Goal: Task Accomplishment & Management: Use online tool/utility

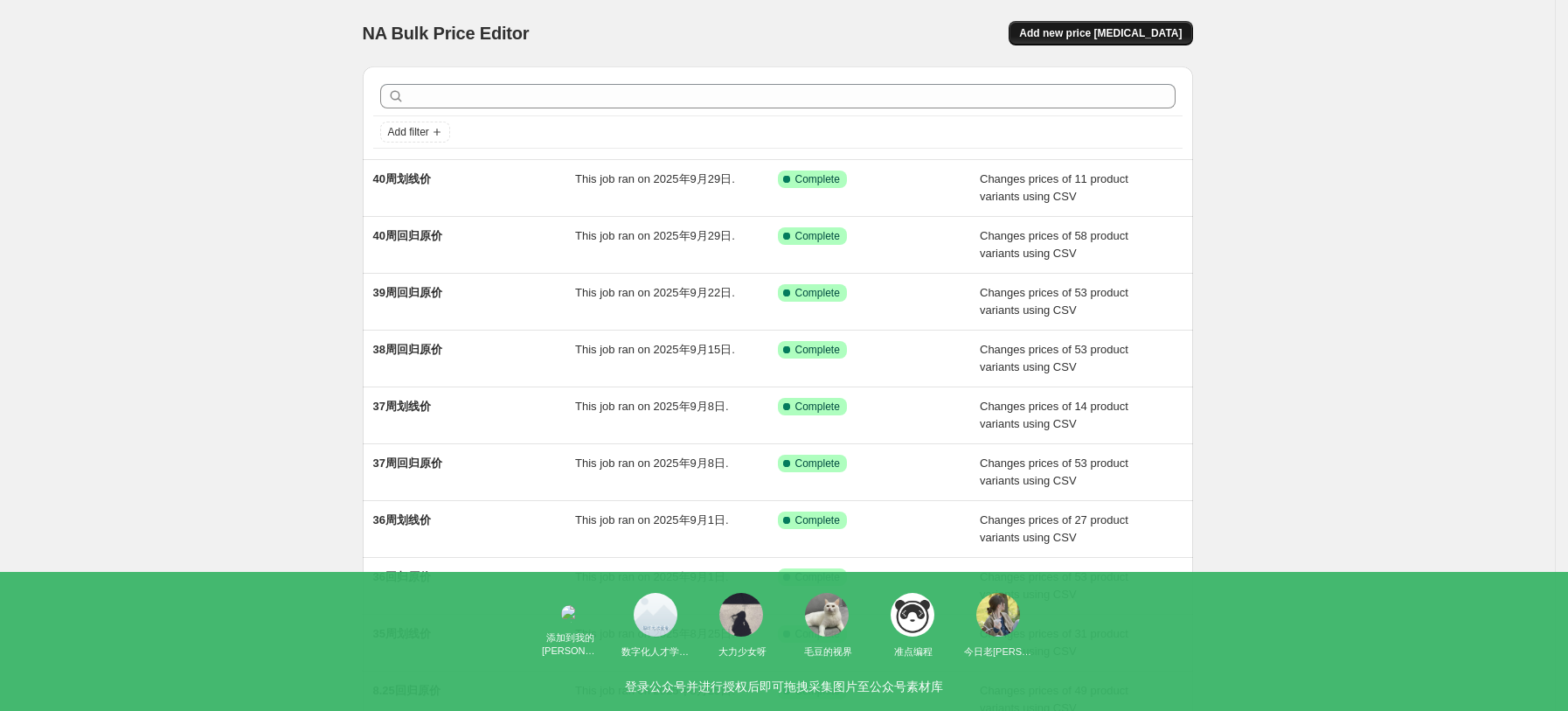
click at [1162, 39] on span "Add new price [MEDICAL_DATA]" at bounding box center [1100, 33] width 162 height 14
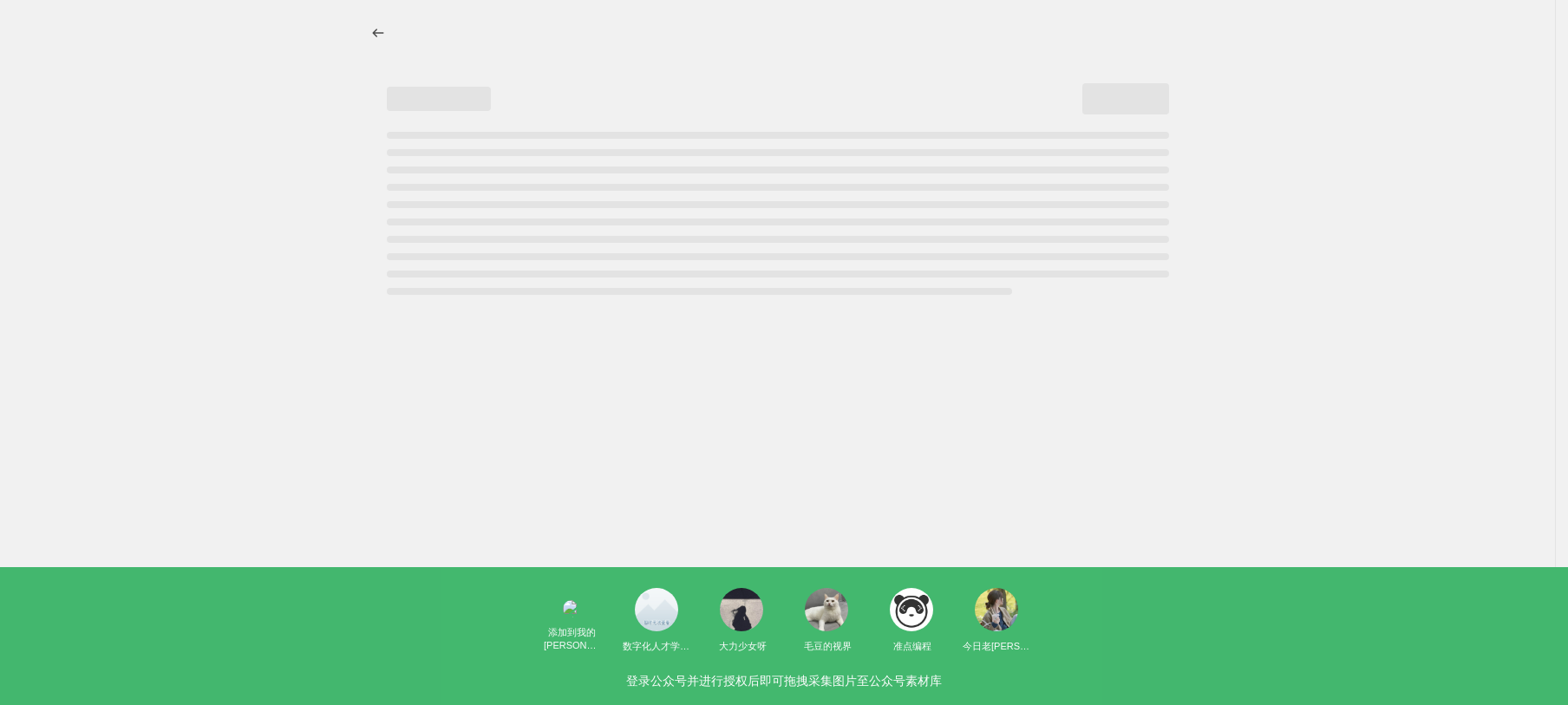
select select "percentage"
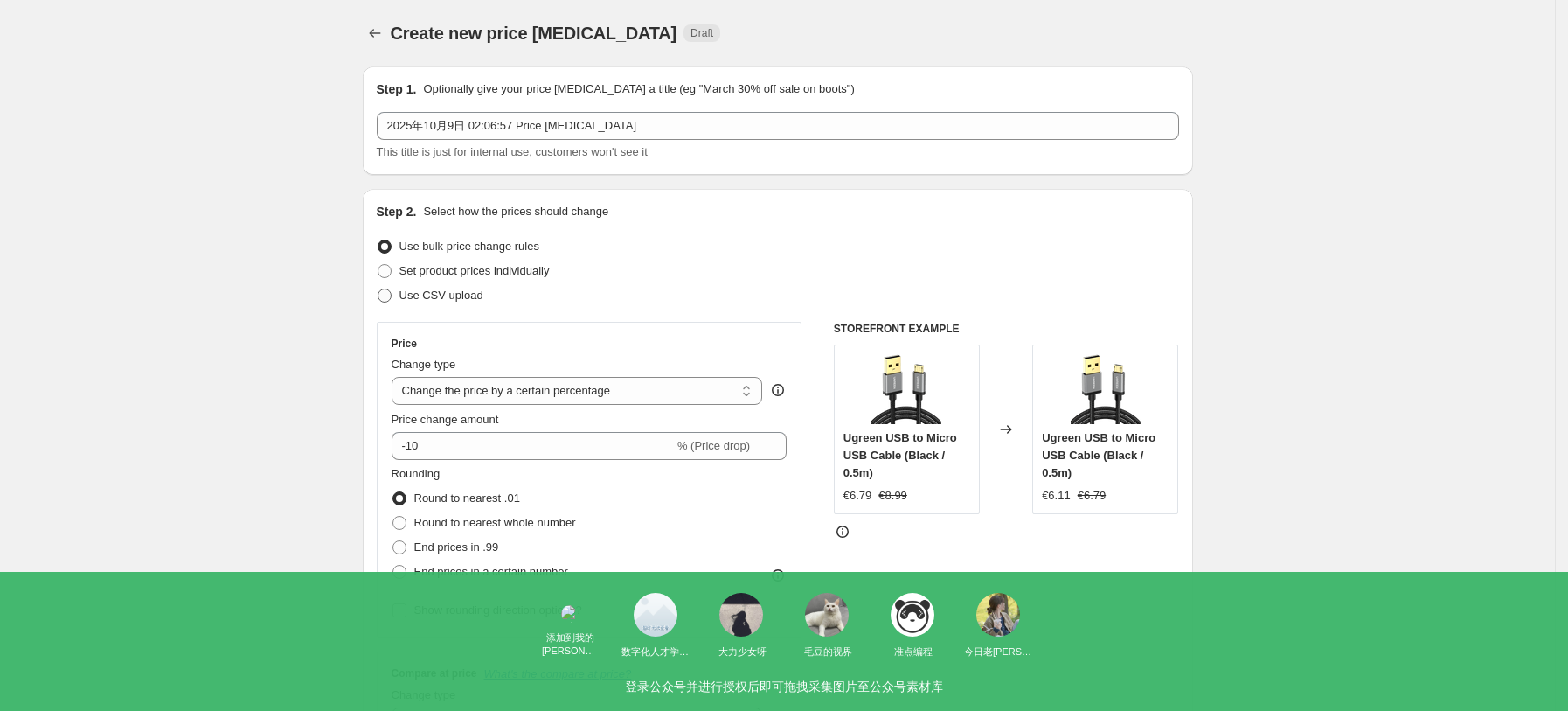
click at [415, 302] on span "Use CSV upload" at bounding box center [441, 294] width 84 height 13
click at [378, 289] on input "Use CSV upload" at bounding box center [377, 288] width 1 height 1
radio input "true"
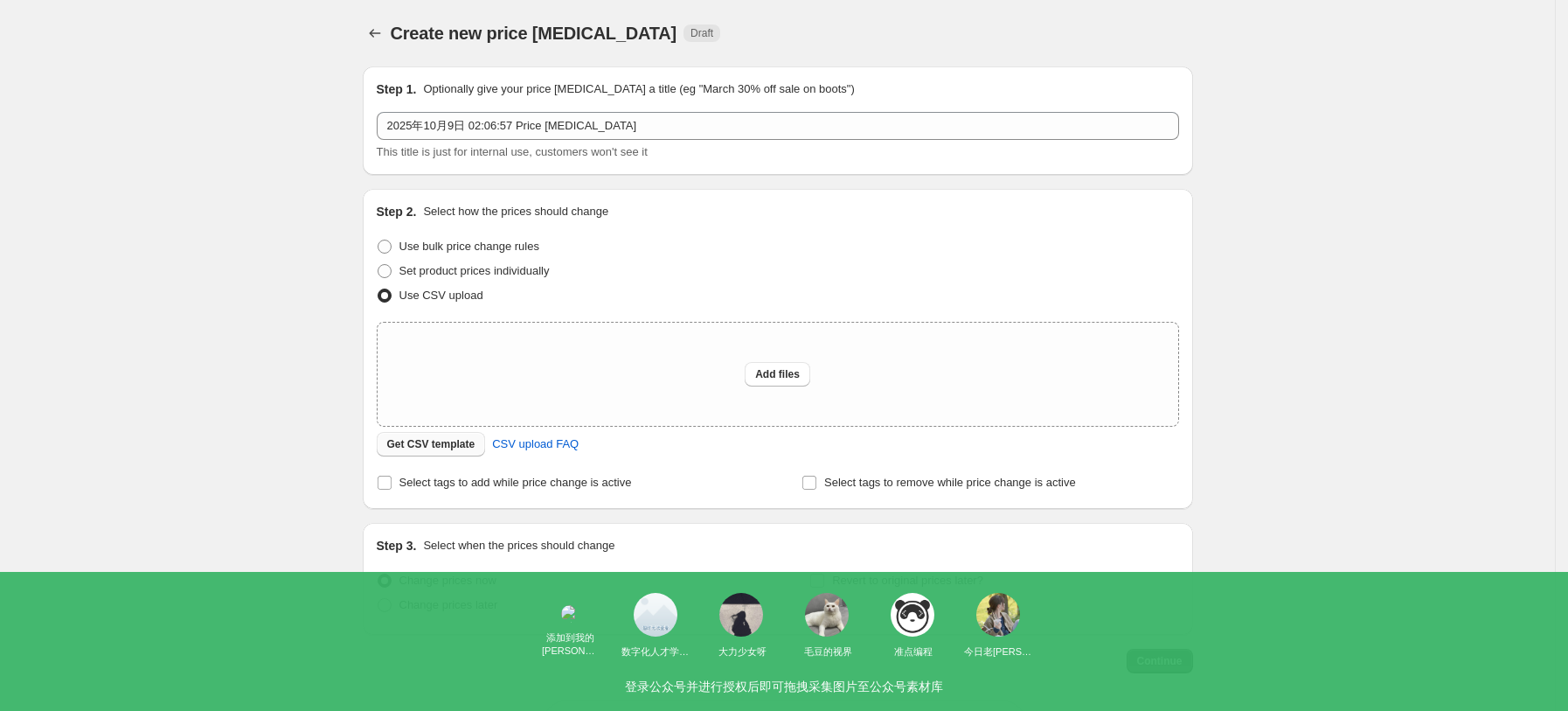
click at [452, 439] on span "Get CSV template" at bounding box center [431, 444] width 88 height 14
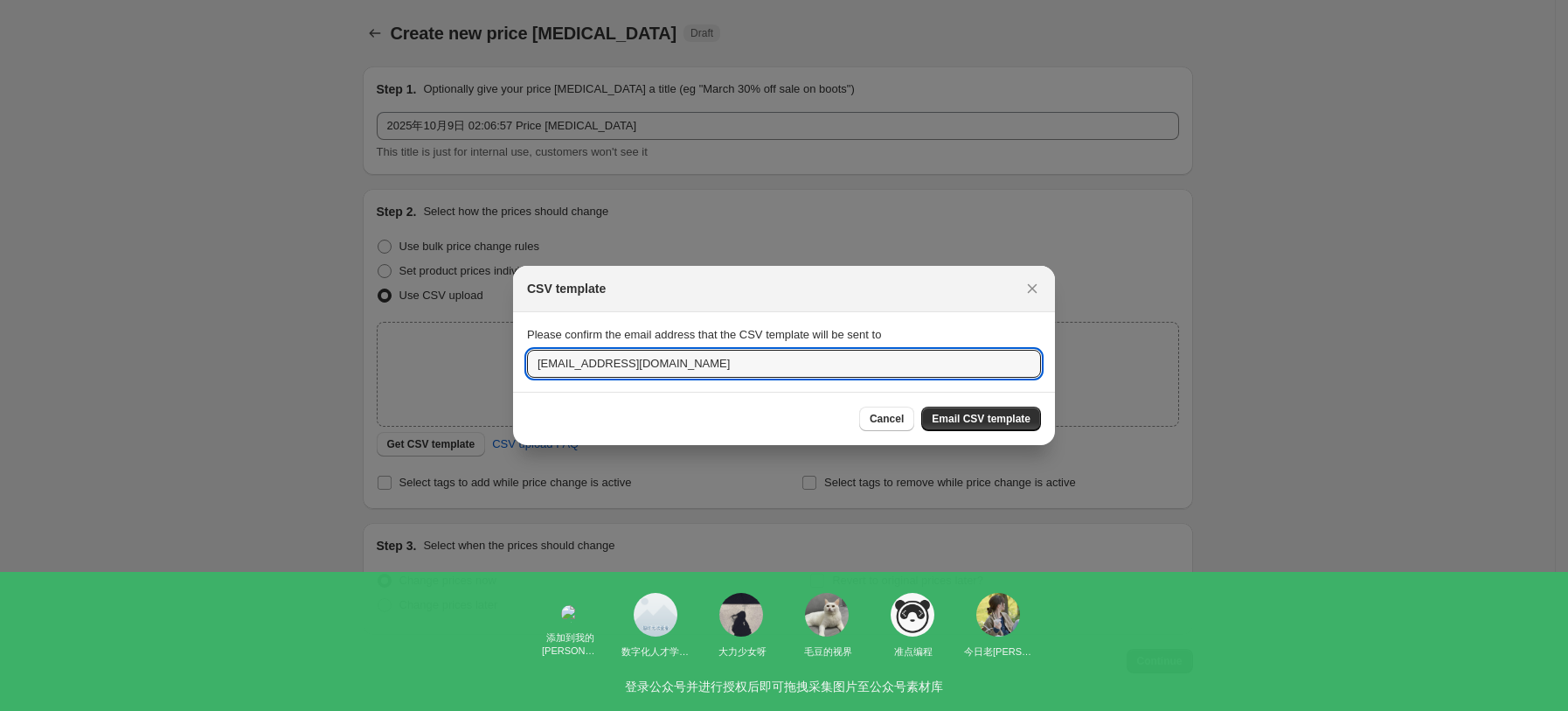
drag, startPoint x: 565, startPoint y: 357, endPoint x: 524, endPoint y: 356, distance: 41.0
click at [524, 356] on section "Please confirm the email address that the CSV template will be sent to [EMAIL_A…" at bounding box center [783, 351] width 541 height 78
type input "[EMAIL_ADDRESS][DOMAIN_NAME]"
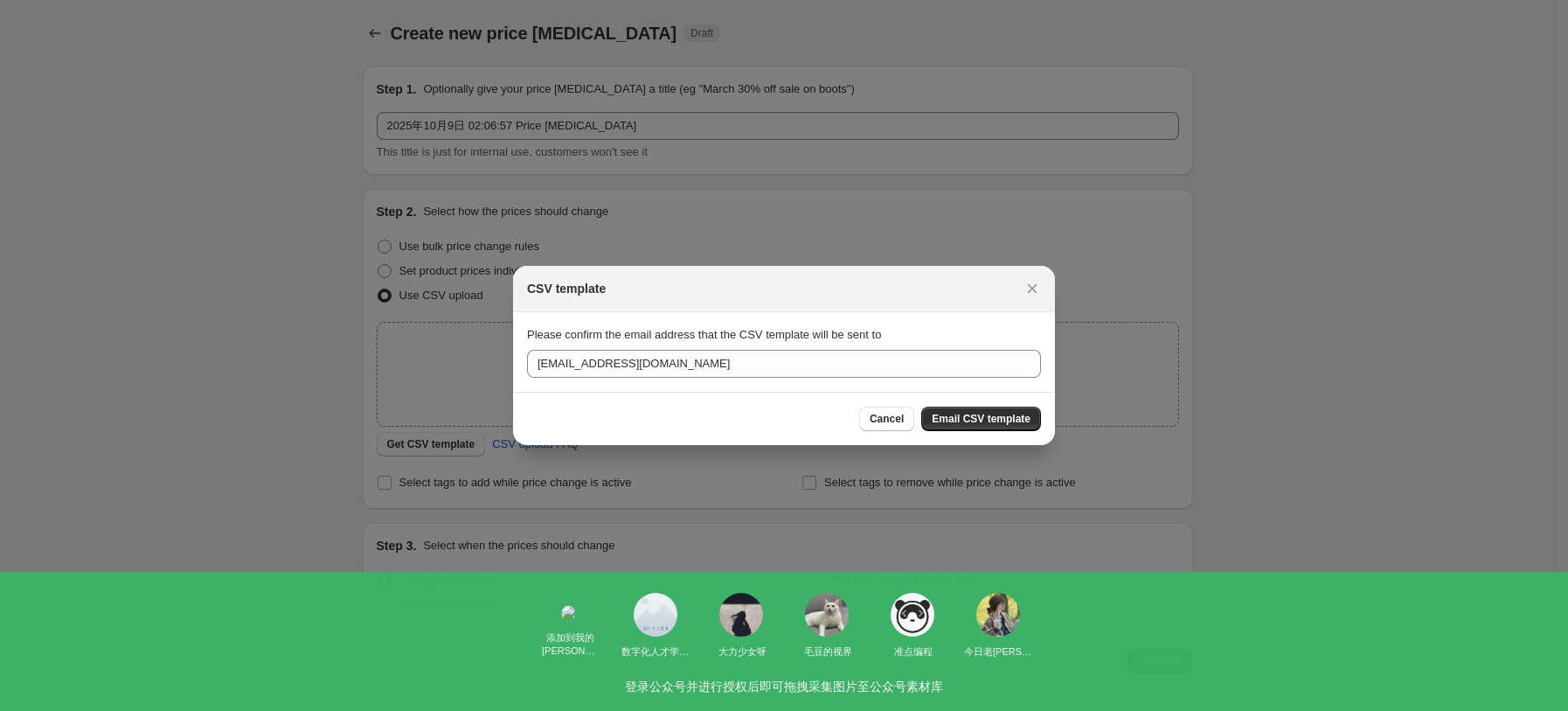
click at [1023, 397] on div "Cancel Email CSV template" at bounding box center [783, 418] width 541 height 53
click at [1012, 416] on span "Email CSV template" at bounding box center [981, 419] width 99 height 14
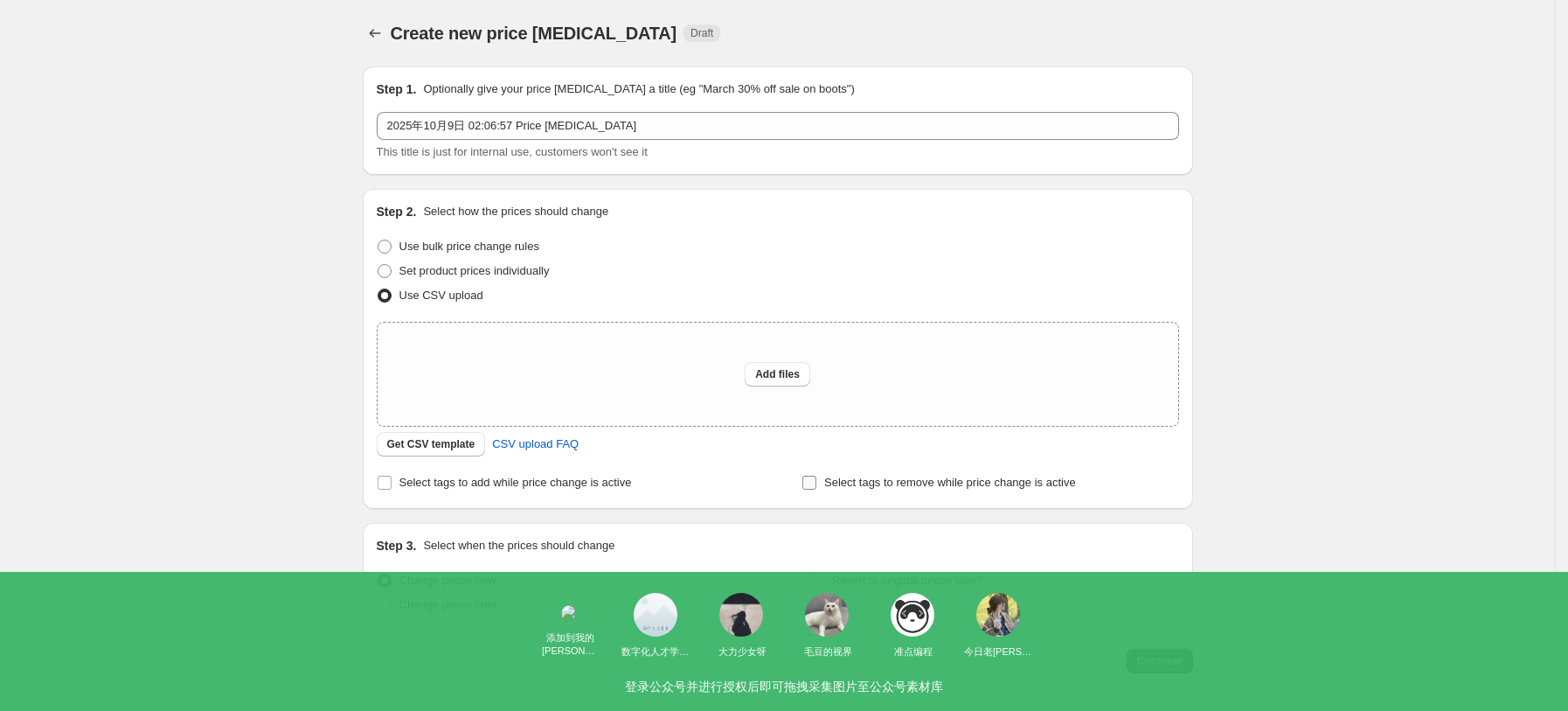
click at [838, 482] on span "Select tags to remove while price change is active" at bounding box center [949, 481] width 251 height 13
click at [817, 482] on input "Select tags to remove while price change is active" at bounding box center [809, 482] width 14 height 14
checkbox input "true"
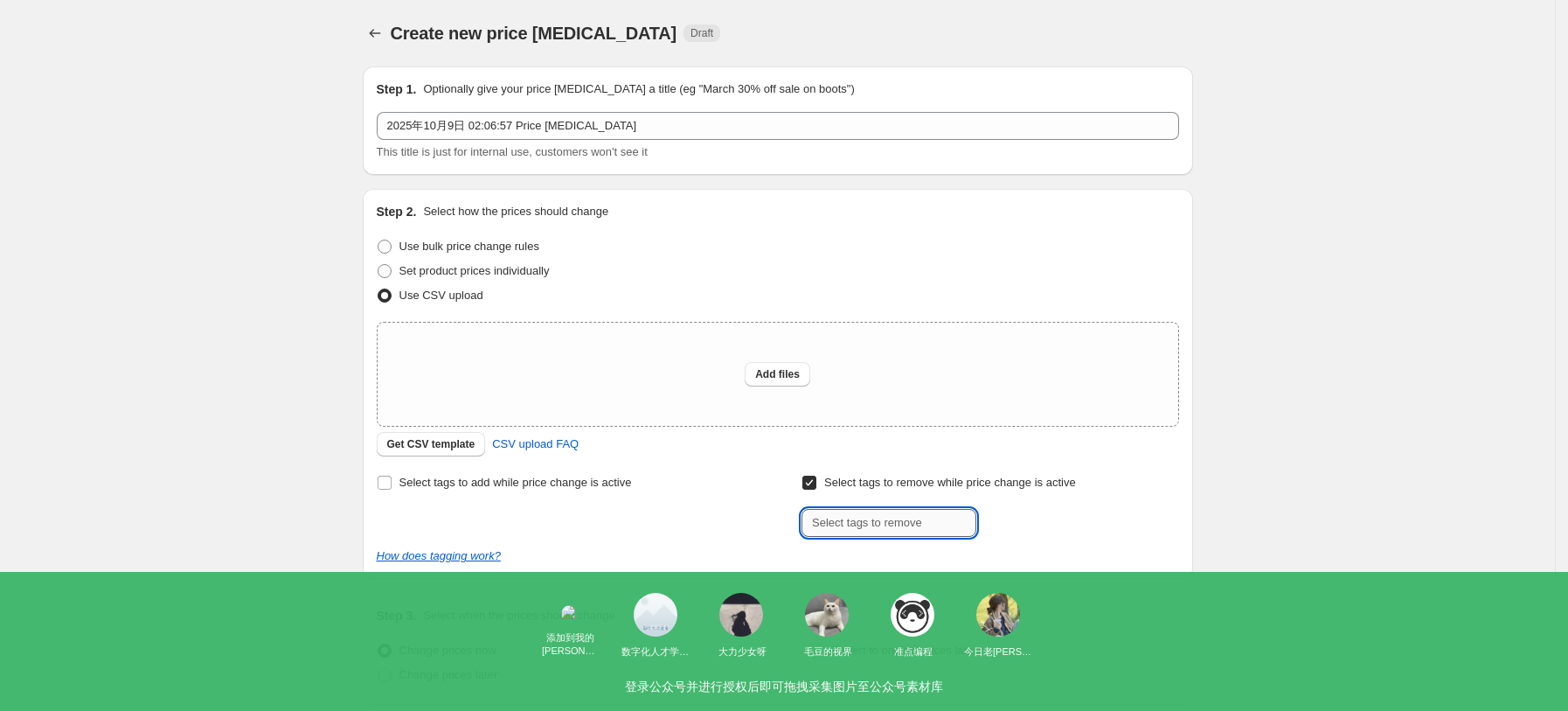
click at [879, 518] on input "text" at bounding box center [889, 523] width 175 height 28
type input "USE_COUPON"
click at [1323, 419] on div "Create new price [MEDICAL_DATA]. This page is ready Create new price [MEDICAL_D…" at bounding box center [777, 425] width 1554 height 850
click at [781, 376] on span "Add files" at bounding box center [777, 374] width 45 height 14
type input "C:\fakepath\EU回归原价.csv"
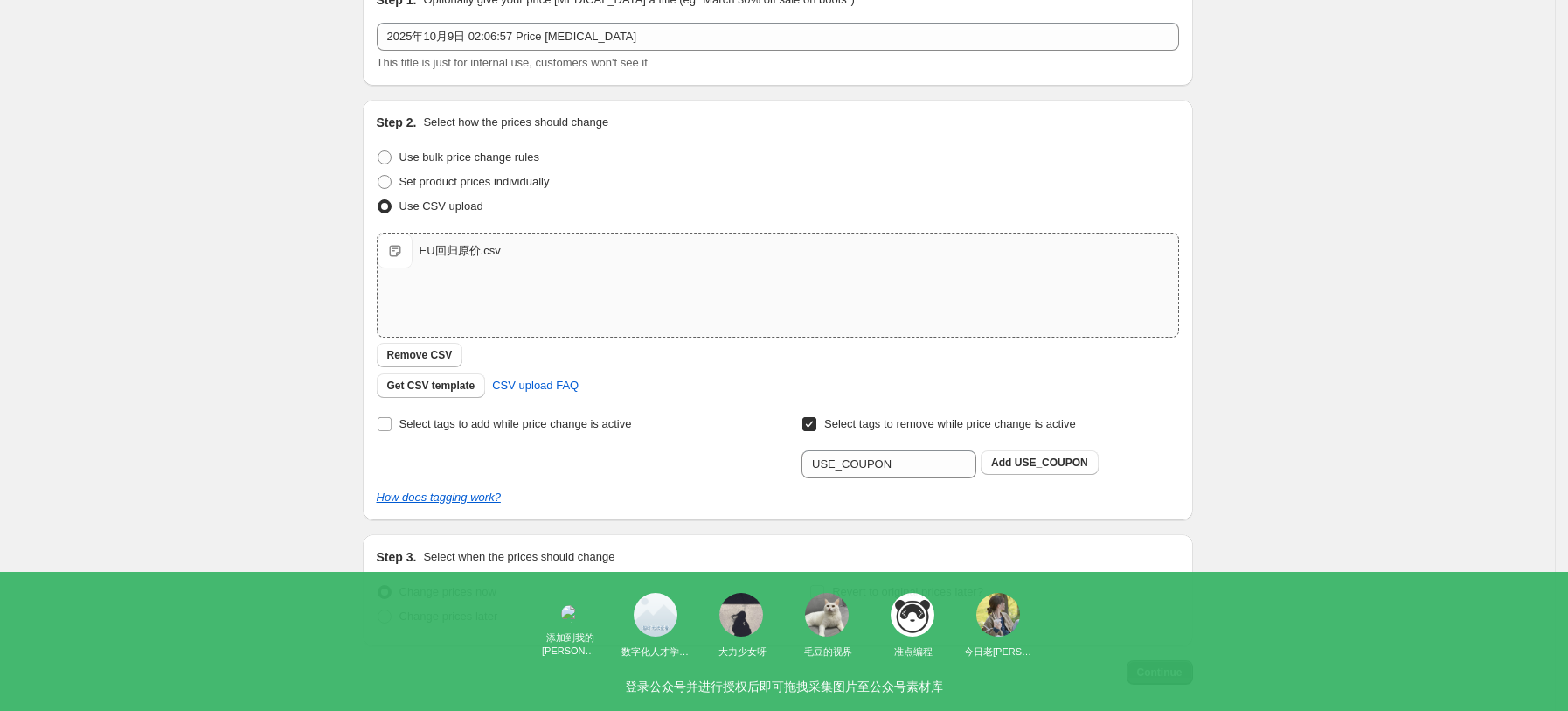
scroll to position [168, 0]
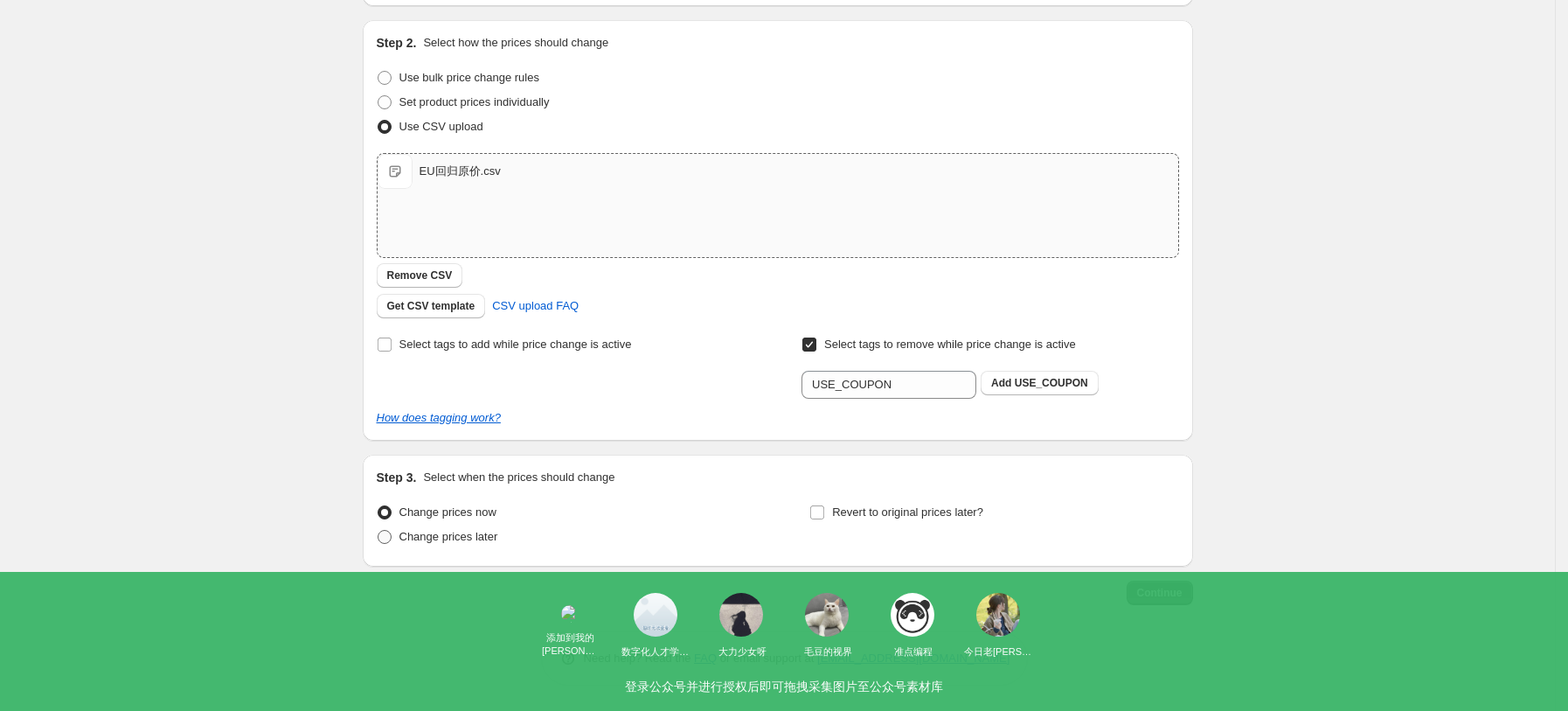
click at [462, 539] on span "Change prices later" at bounding box center [448, 536] width 99 height 13
click at [378, 531] on input "Change prices later" at bounding box center [377, 530] width 1 height 1
radio input "true"
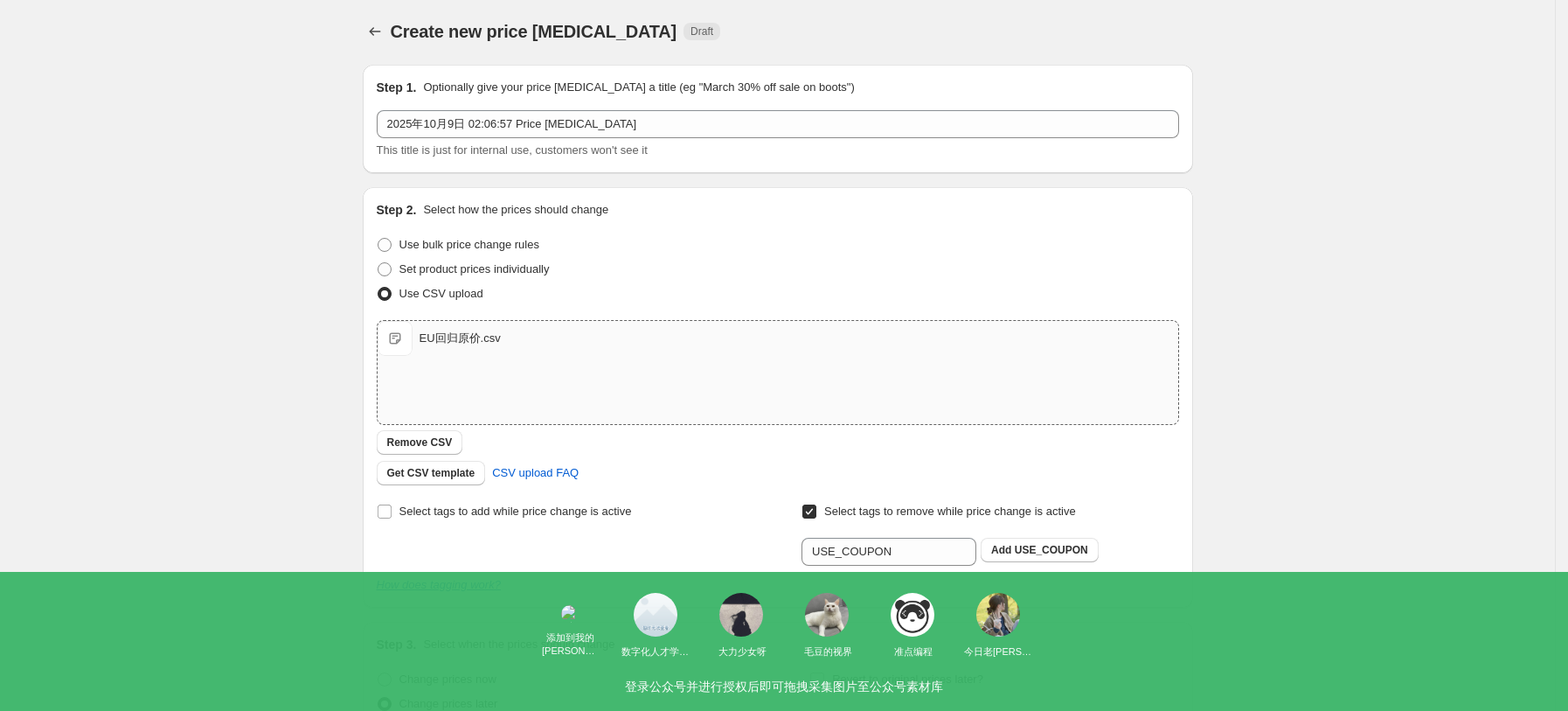
scroll to position [0, 0]
click at [472, 337] on div "EU回归原价.csv" at bounding box center [460, 341] width 81 height 18
type input "C:\fakepath\EU回归原价.csv"
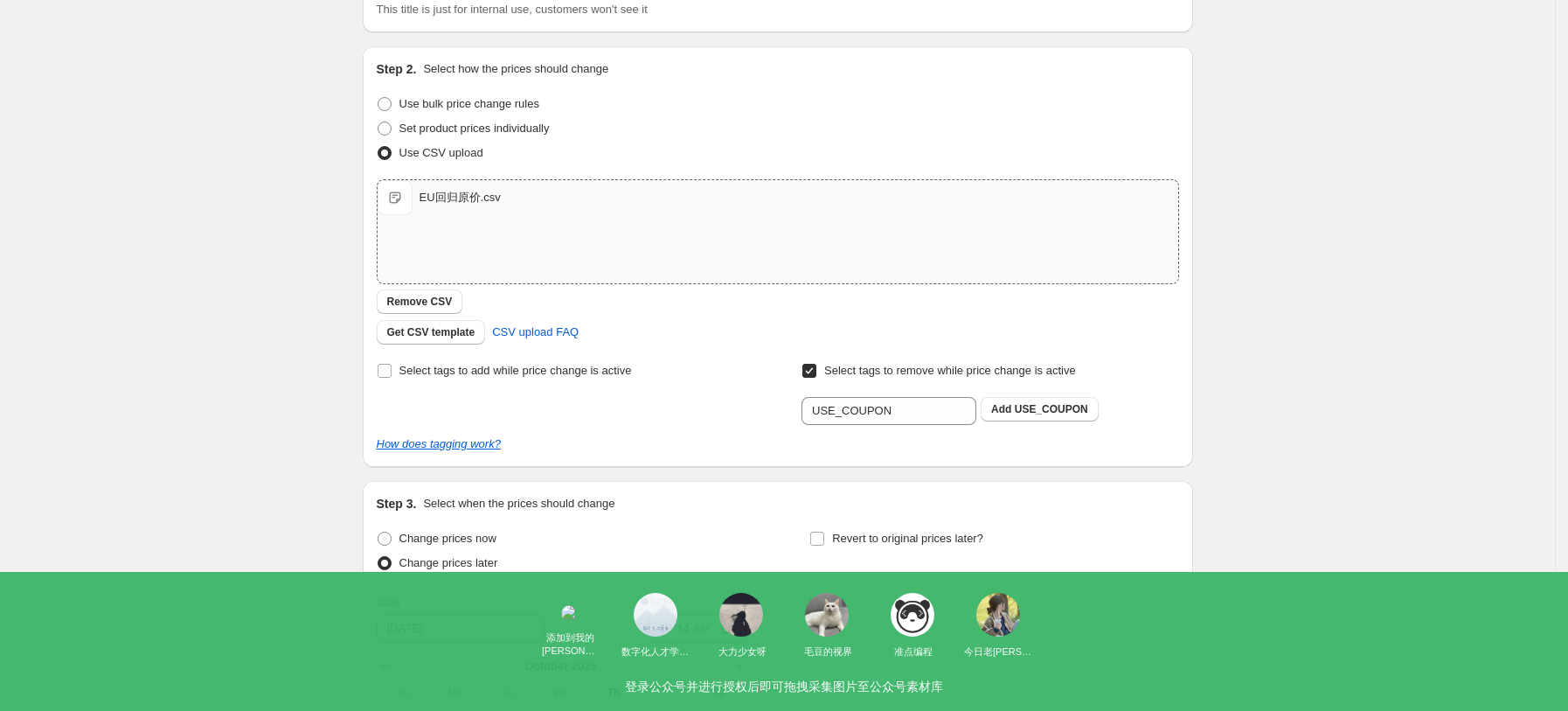
scroll to position [466, 0]
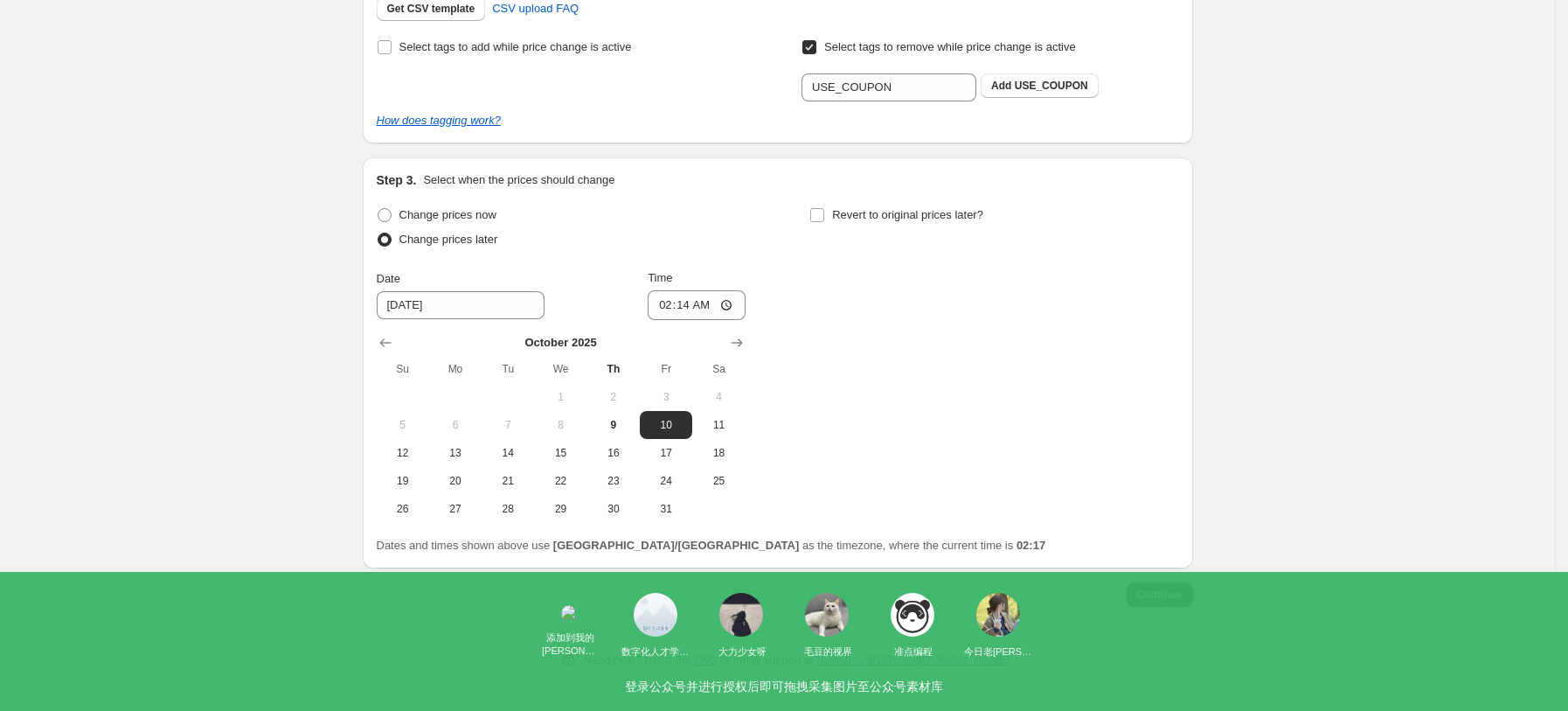
click at [1173, 594] on span "Continue" at bounding box center [1159, 594] width 46 height 14
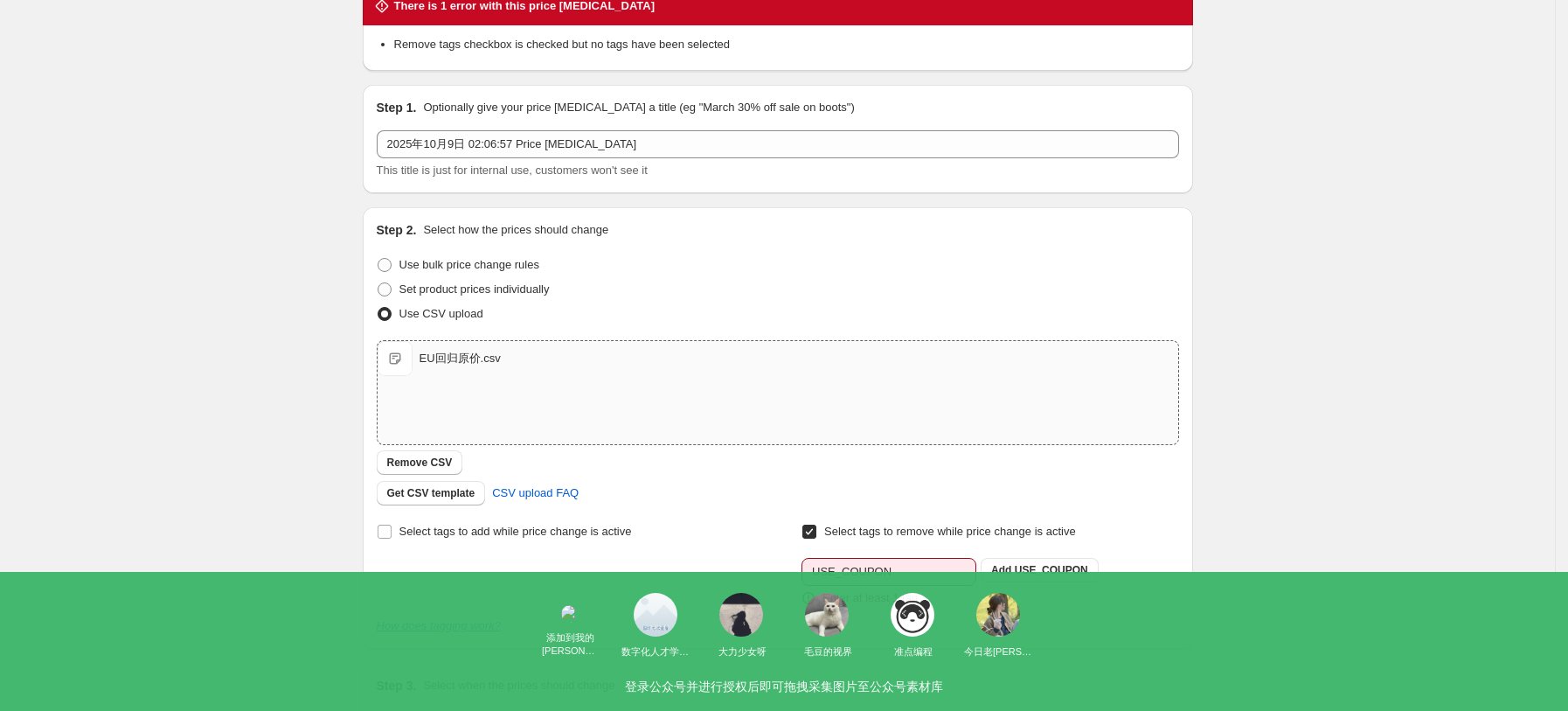
scroll to position [116, 0]
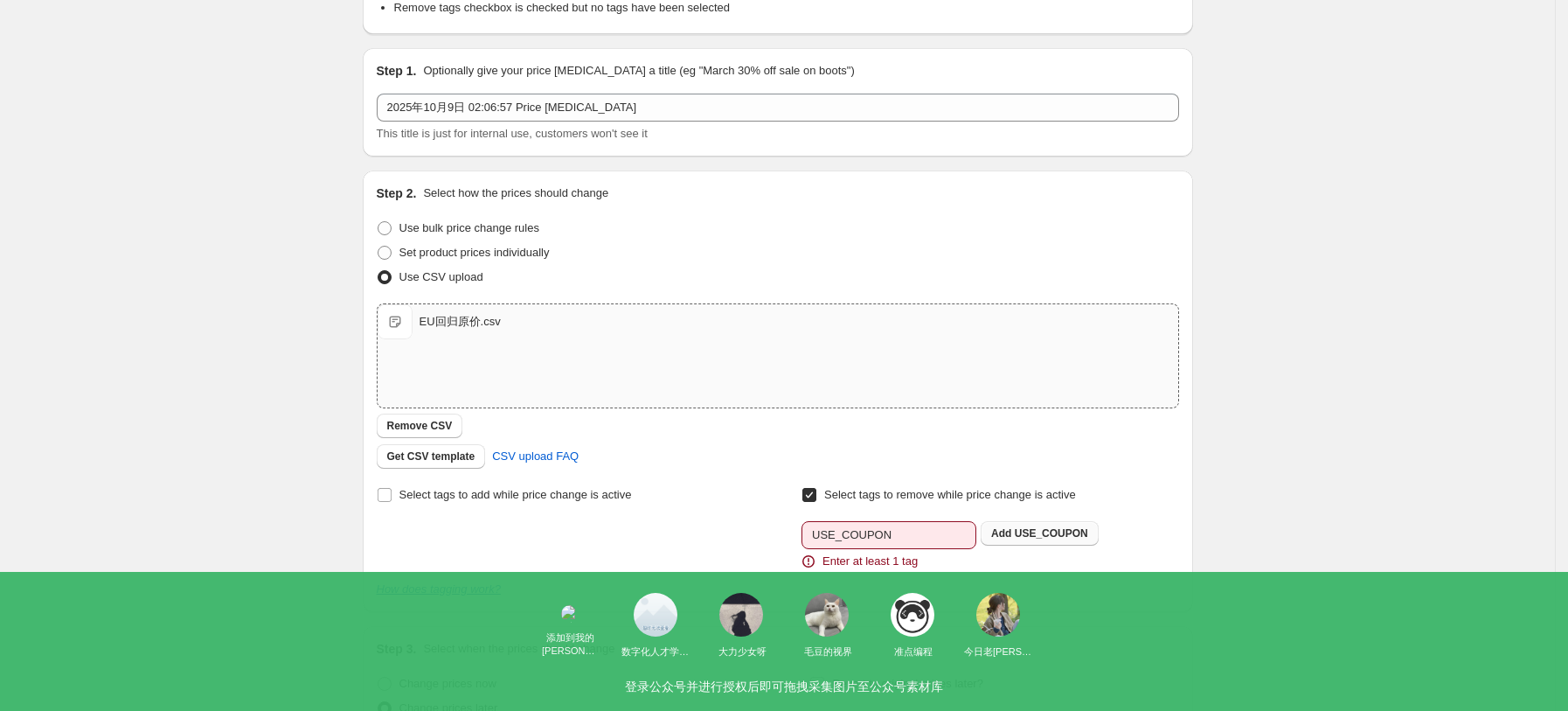
click at [1083, 541] on button "Add USE_COUPON" at bounding box center [1038, 533] width 118 height 25
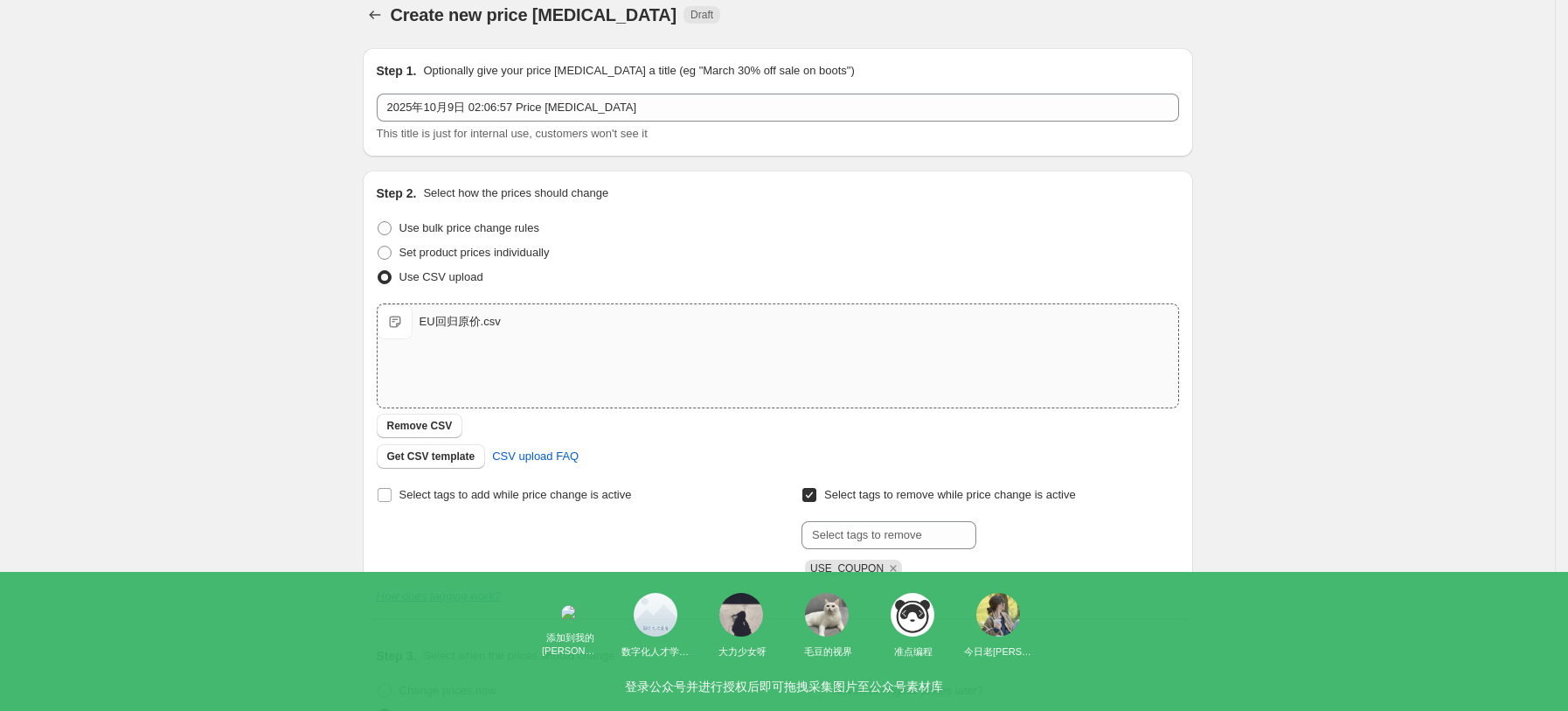
click at [1427, 524] on div "Create new price [MEDICAL_DATA]. This page is ready Create new price [MEDICAL_D…" at bounding box center [777, 584] width 1554 height 1207
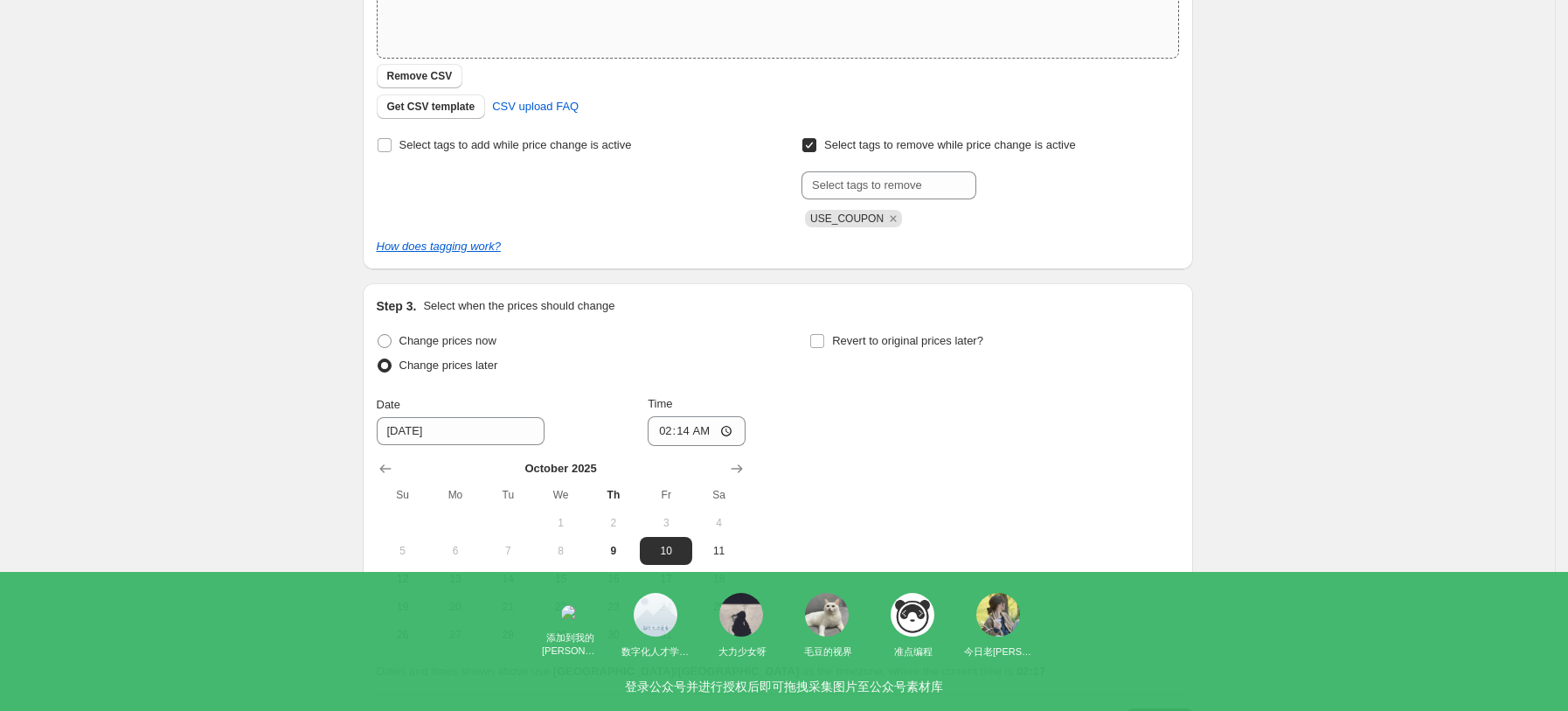
scroll to position [496, 0]
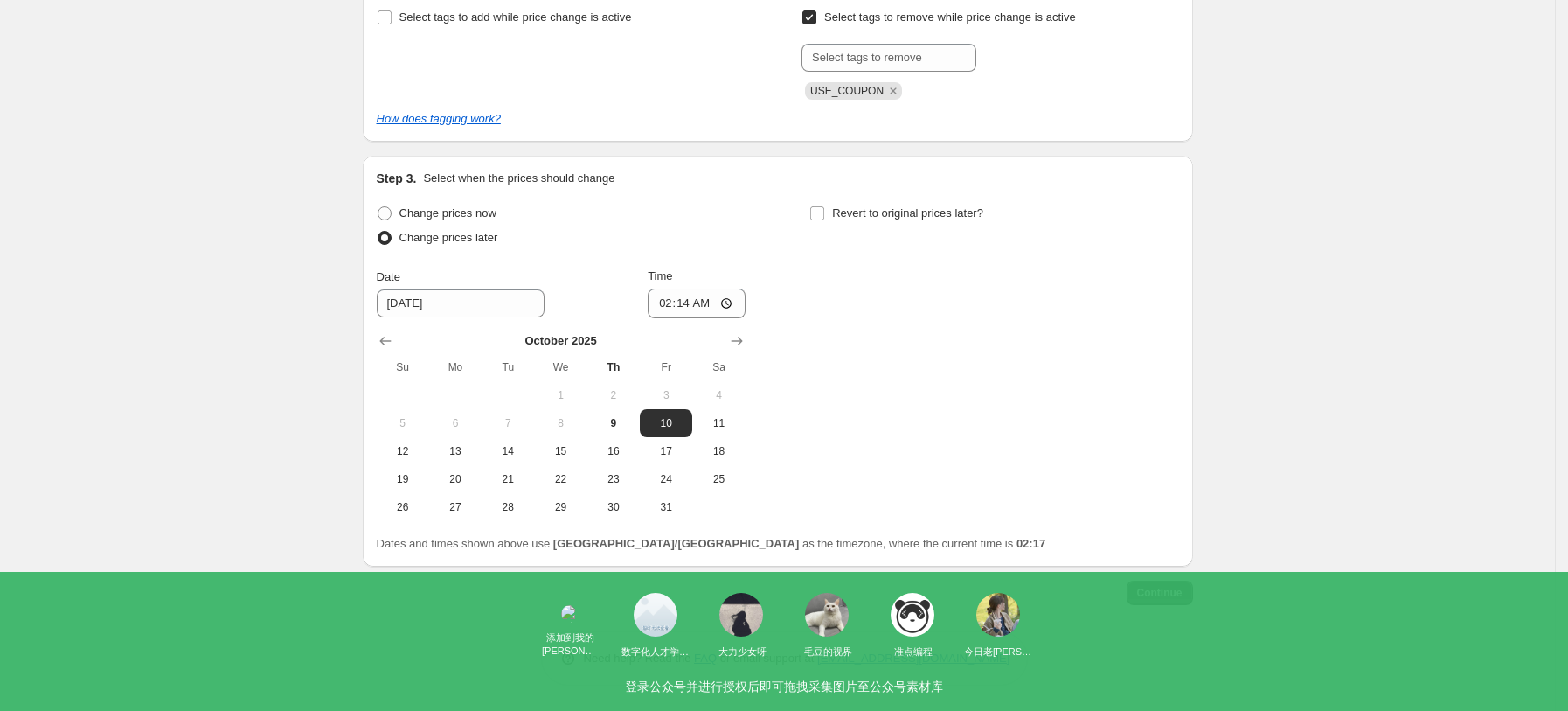
click at [1161, 598] on span "Continue" at bounding box center [1159, 592] width 46 height 14
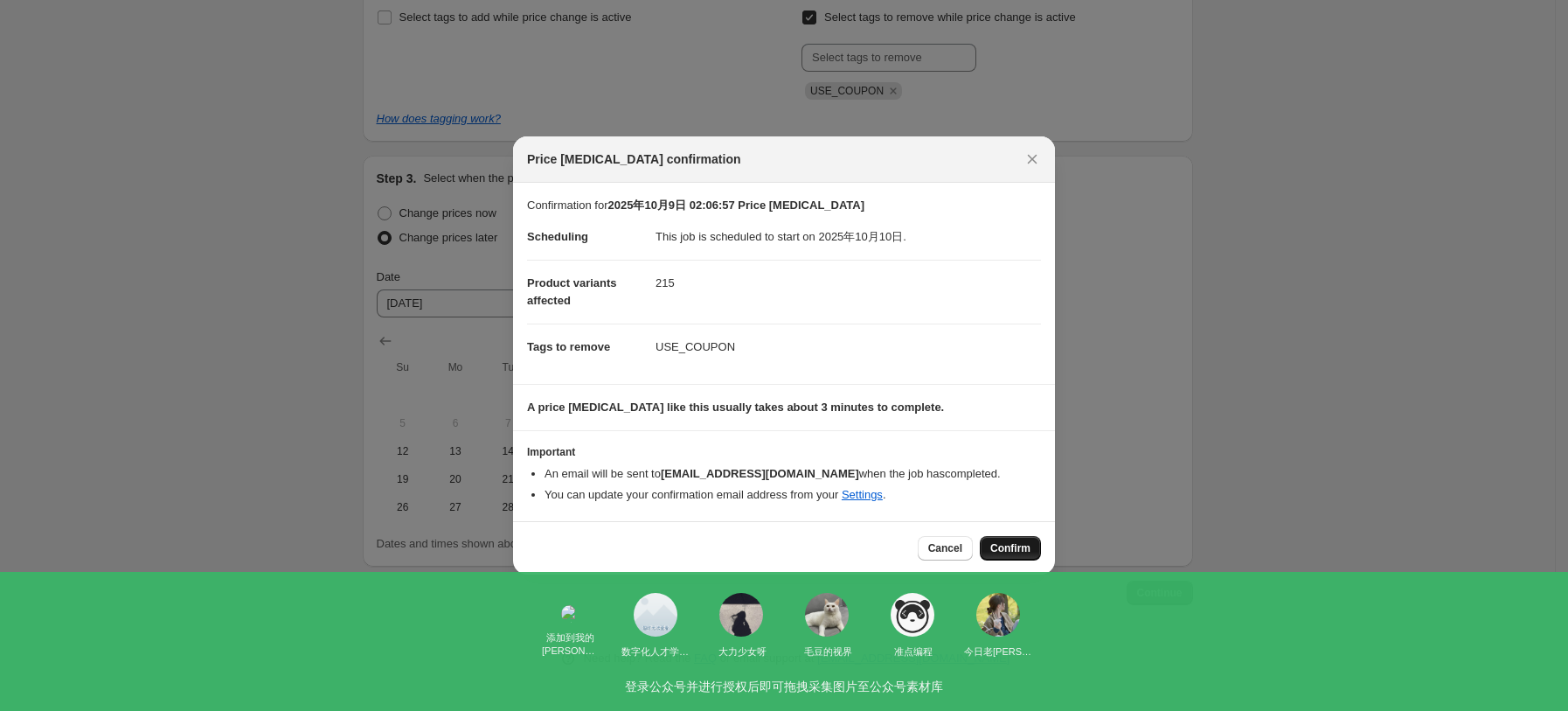
click at [1022, 559] on button "Confirm" at bounding box center [1011, 548] width 61 height 25
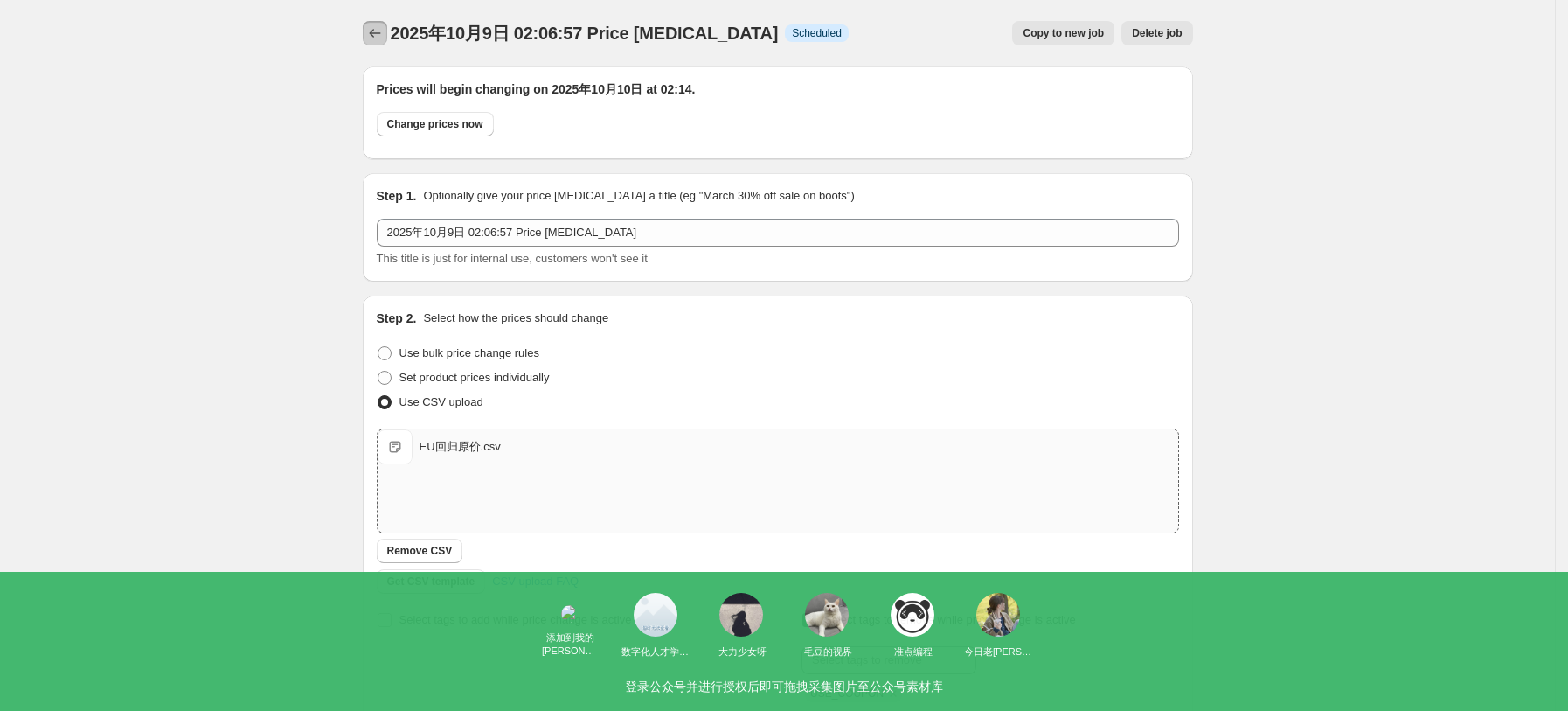
click at [377, 37] on icon "Price change jobs" at bounding box center [375, 34] width 18 height 18
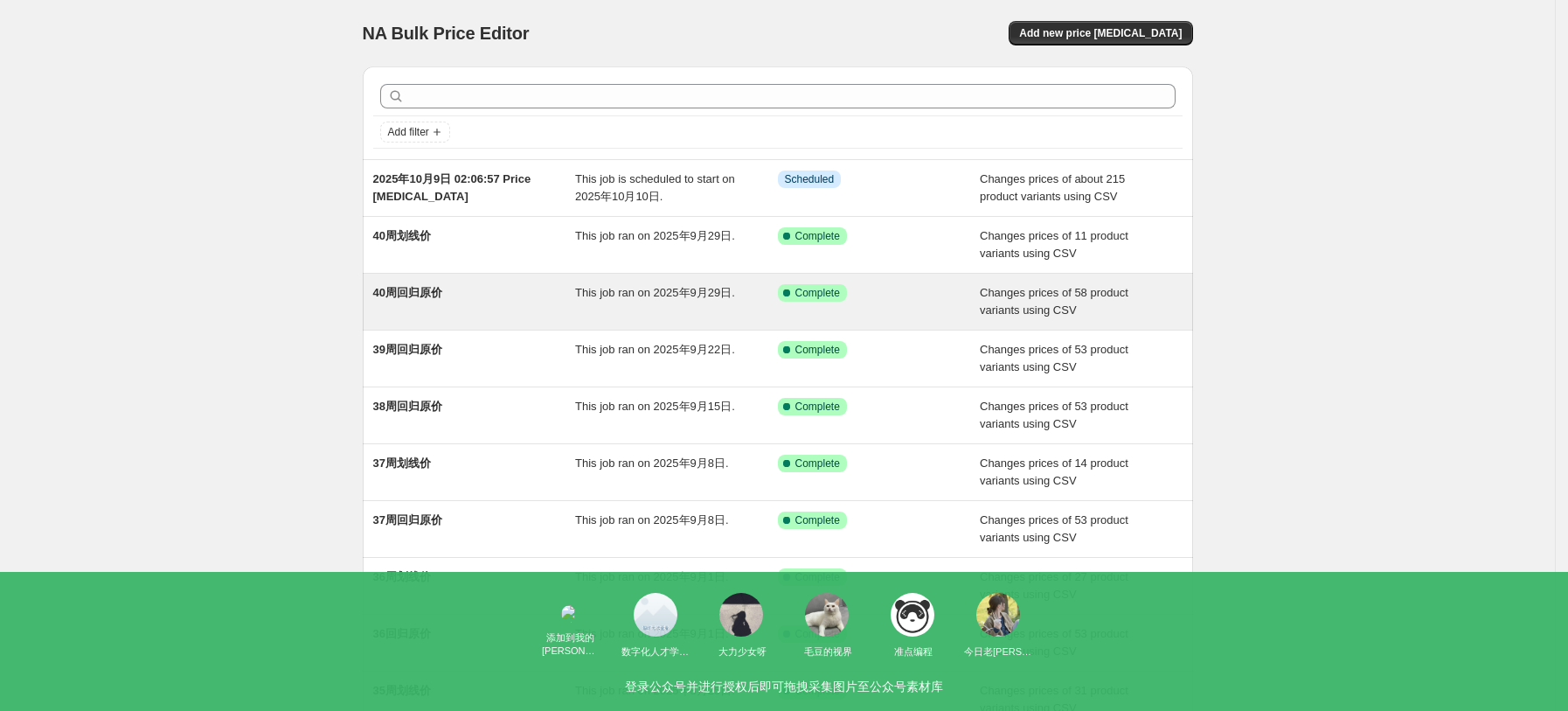
click at [435, 298] on span "40周回归原价" at bounding box center [408, 292] width 69 height 13
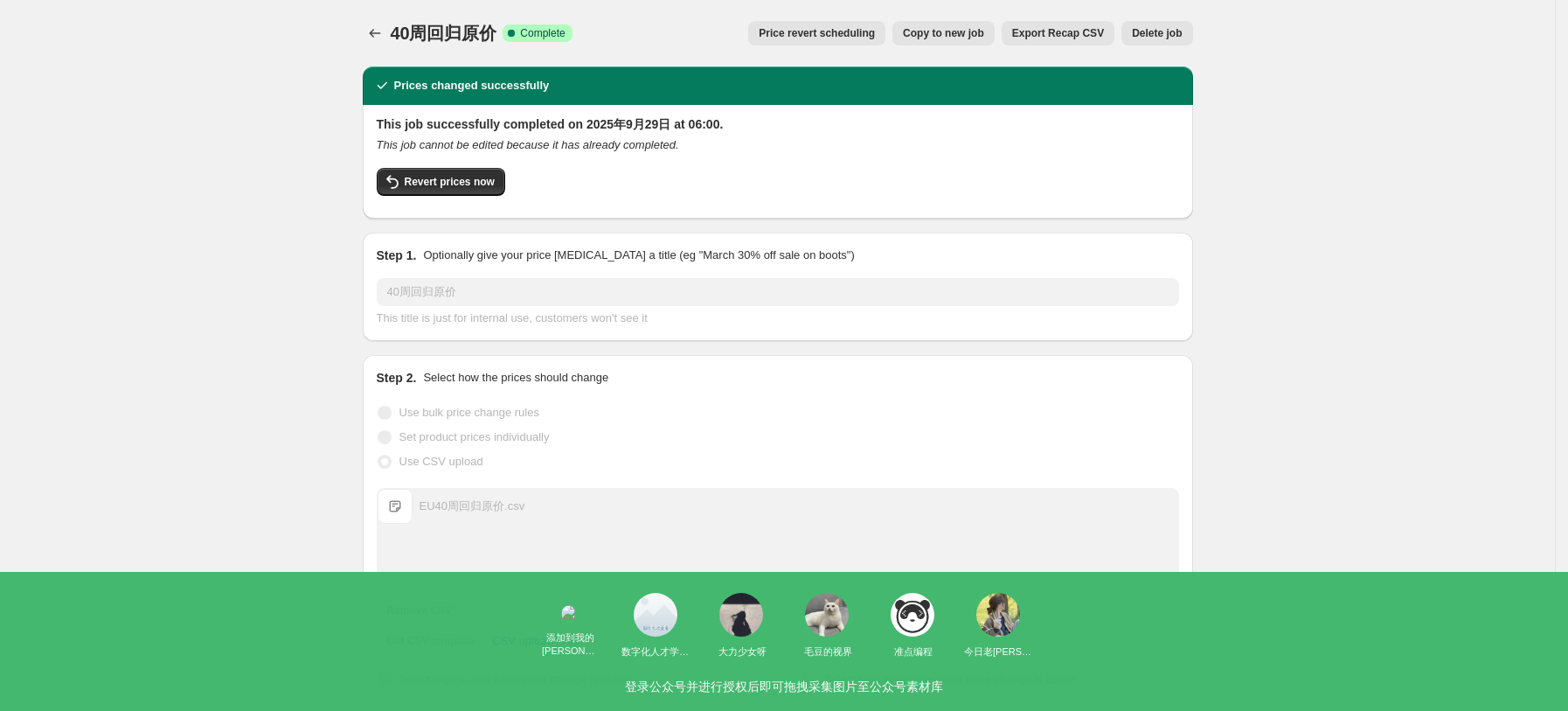
click at [973, 34] on span "Copy to new job" at bounding box center [943, 33] width 81 height 14
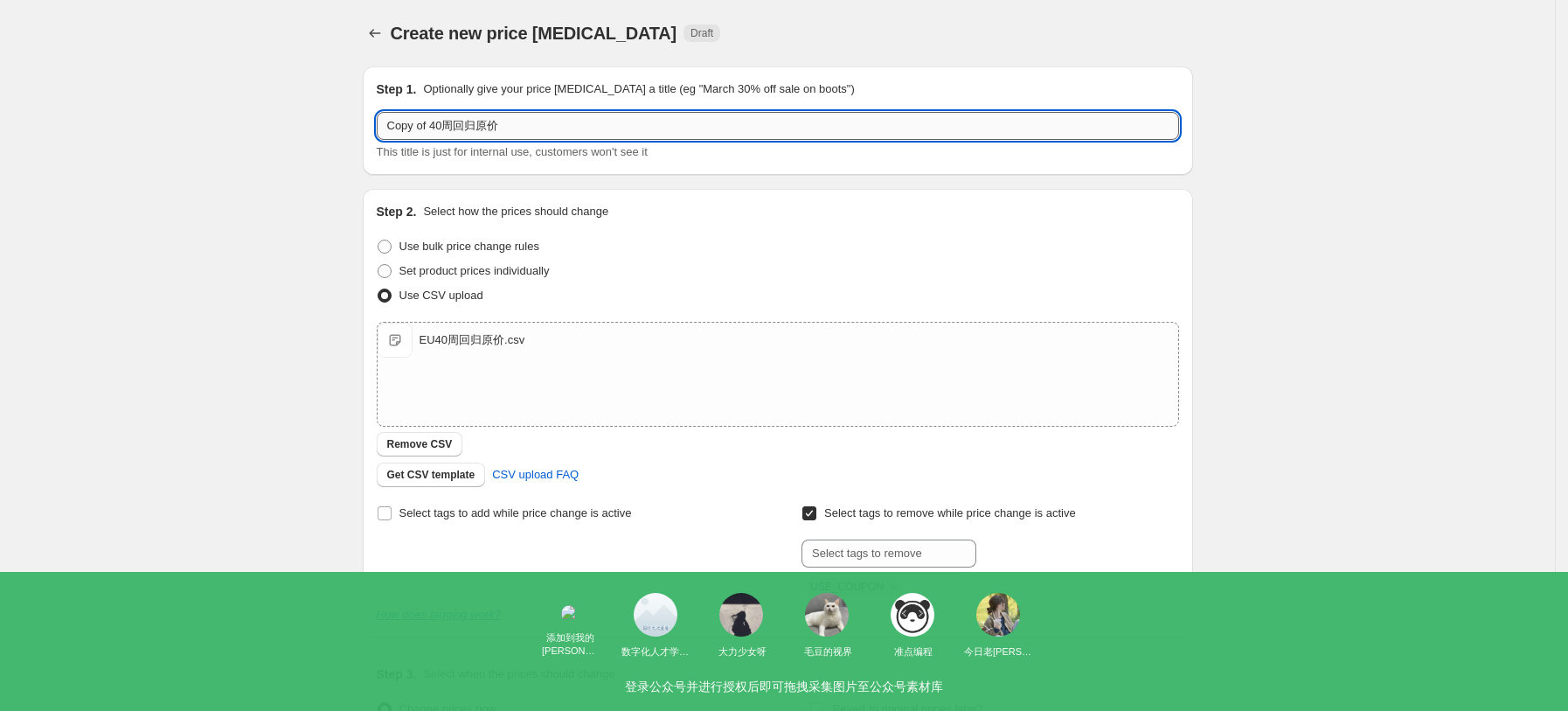
click at [454, 130] on input "Copy of 40周回归原价" at bounding box center [777, 126] width 802 height 28
drag, startPoint x: 447, startPoint y: 127, endPoint x: 375, endPoint y: 124, distance: 72.1
click at [375, 124] on div "Step 1. Optionally give your price [MEDICAL_DATA] a title (eg "March 30% off sa…" at bounding box center [777, 120] width 831 height 108
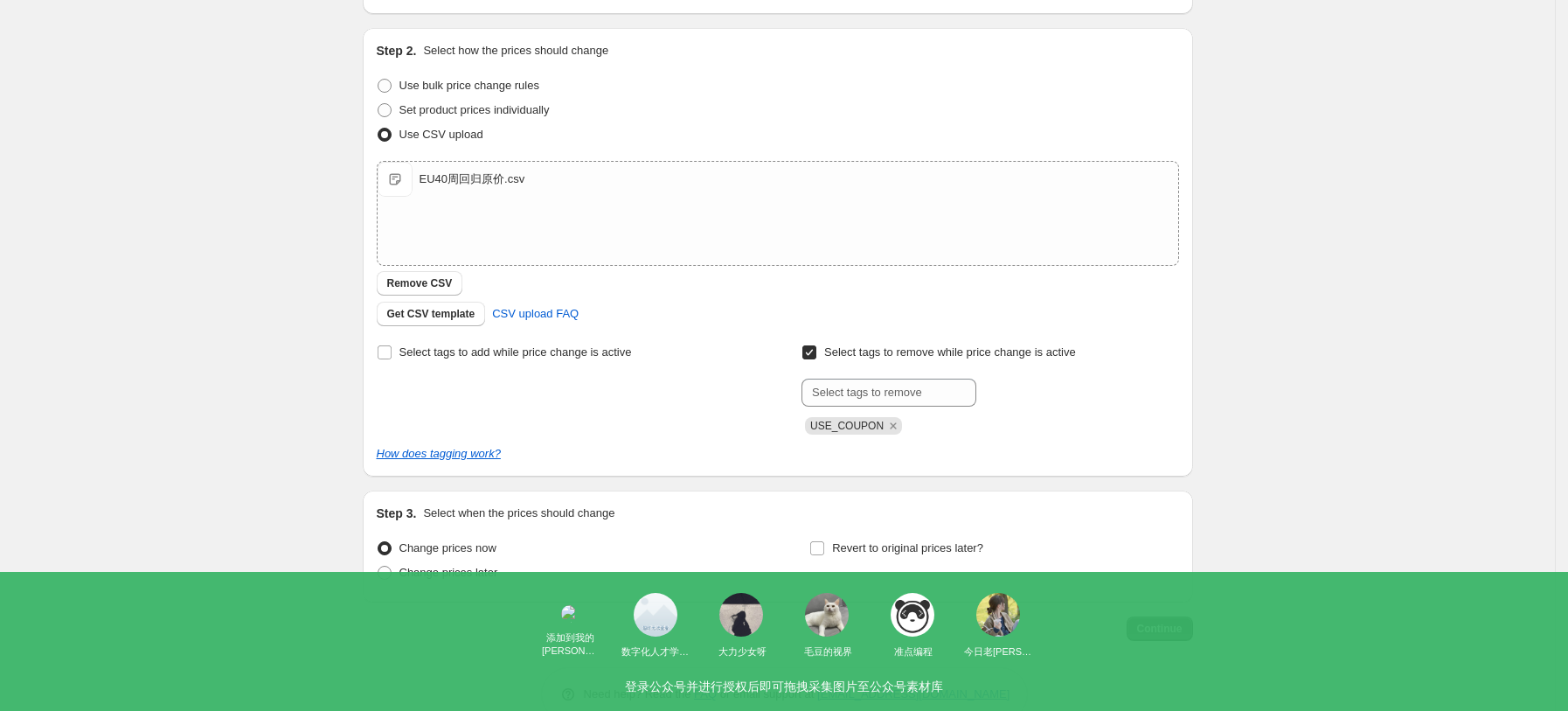
scroll to position [197, 0]
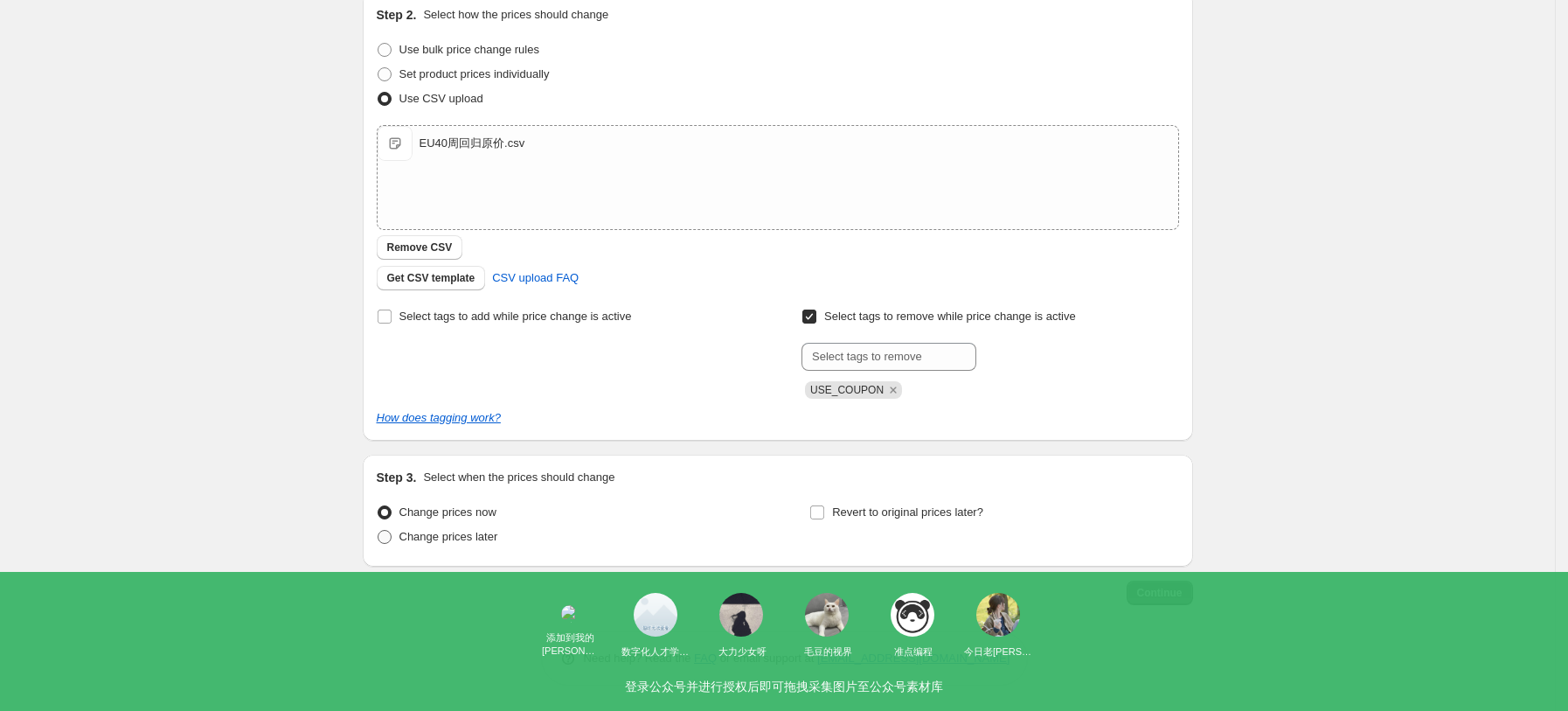
type input "41周回归原价"
click at [471, 535] on span "Change prices later" at bounding box center [448, 536] width 99 height 13
click at [378, 531] on input "Change prices later" at bounding box center [377, 530] width 1 height 1
radio input "true"
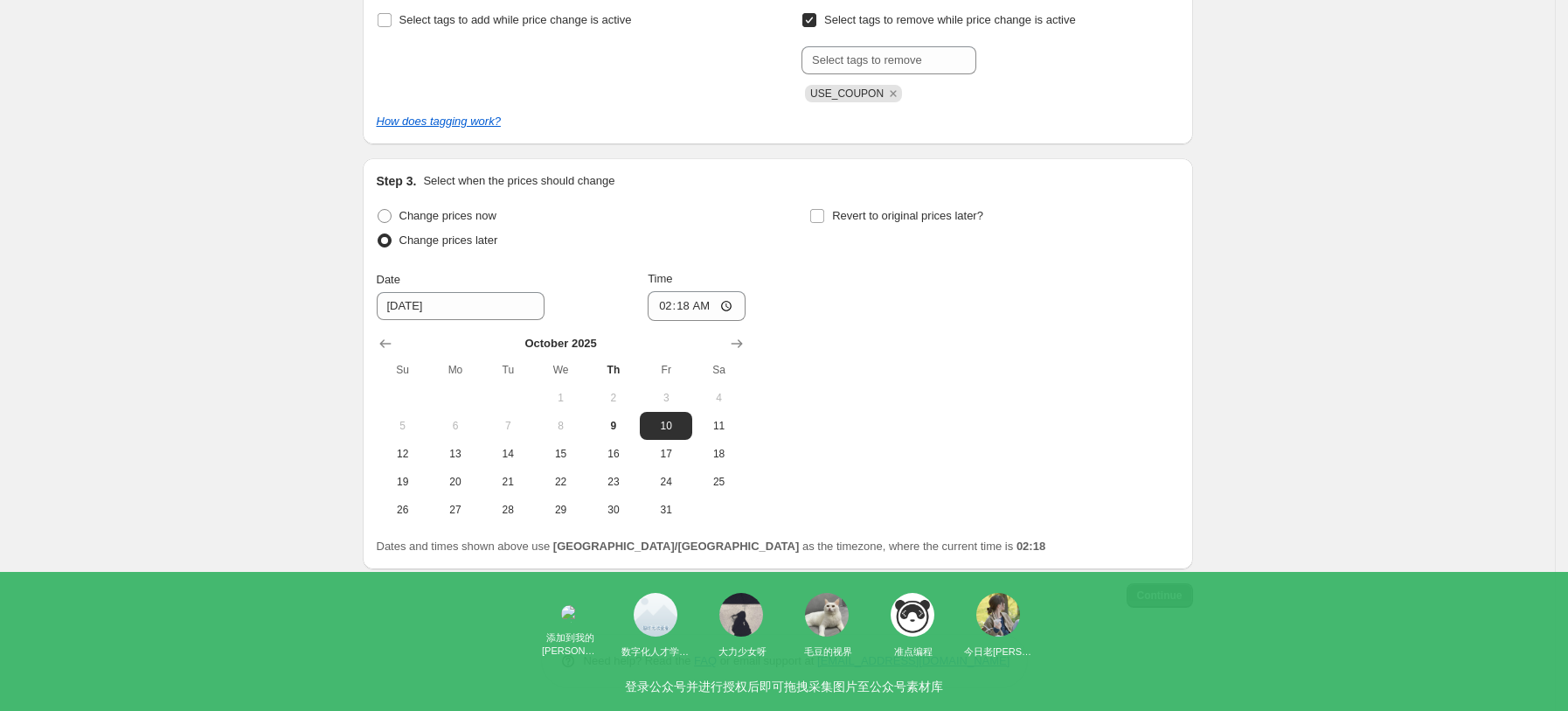
scroll to position [496, 0]
click at [477, 299] on input "[DATE]" at bounding box center [459, 303] width 167 height 28
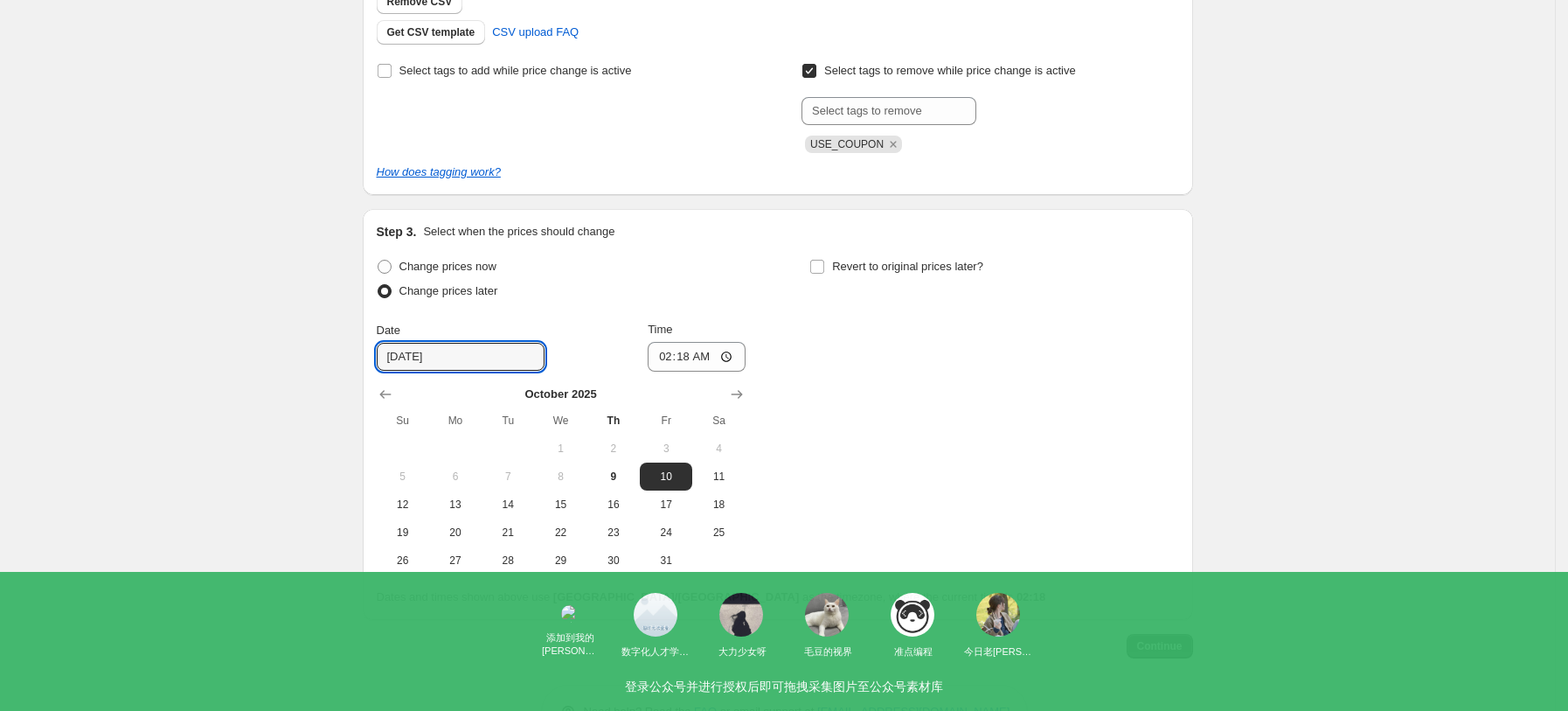
scroll to position [466, 0]
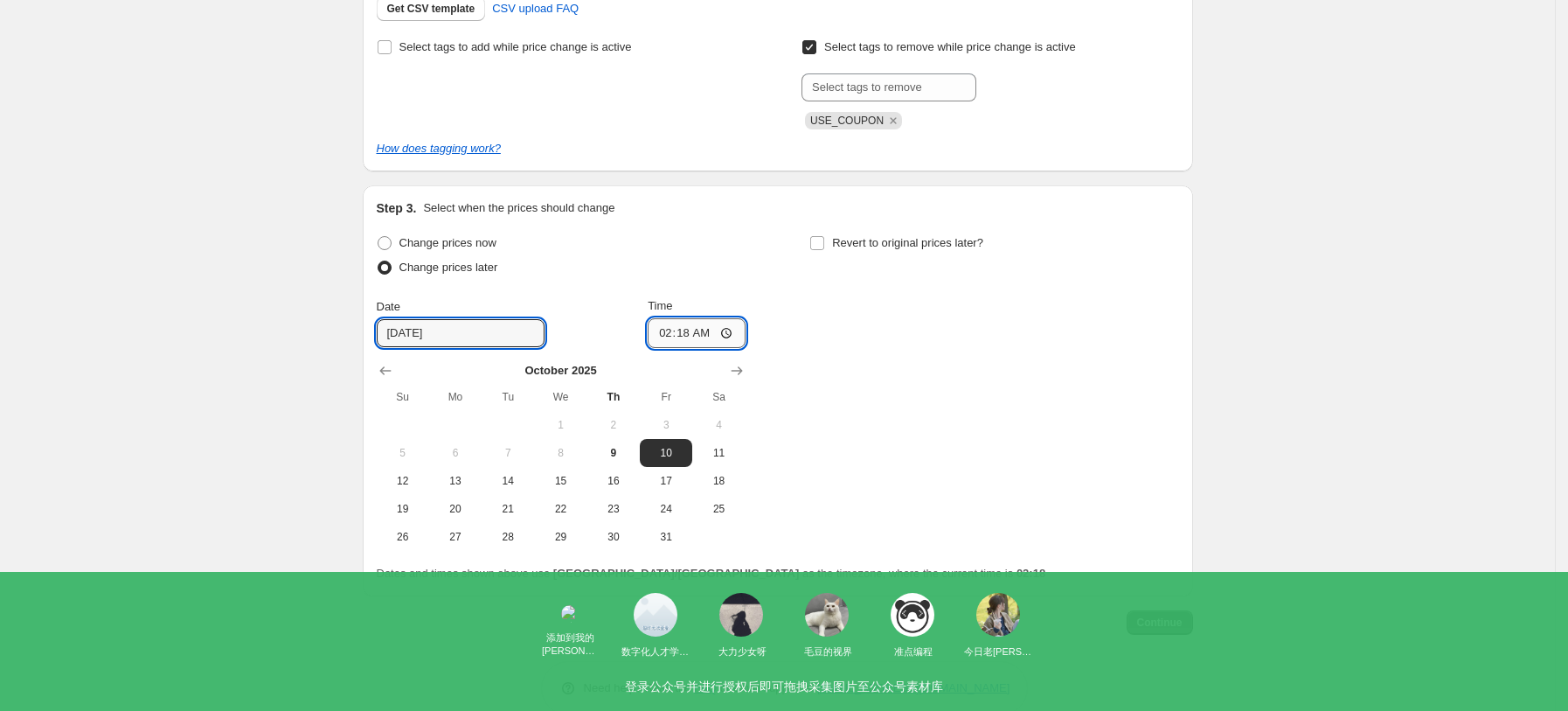
click at [707, 328] on input "02:18" at bounding box center [696, 333] width 98 height 30
click at [731, 336] on input "02:18" at bounding box center [696, 333] width 98 height 30
click at [580, 318] on div "Date [DATE] Time 02:18" at bounding box center [560, 322] width 369 height 51
click at [445, 340] on input "[DATE]" at bounding box center [459, 333] width 167 height 28
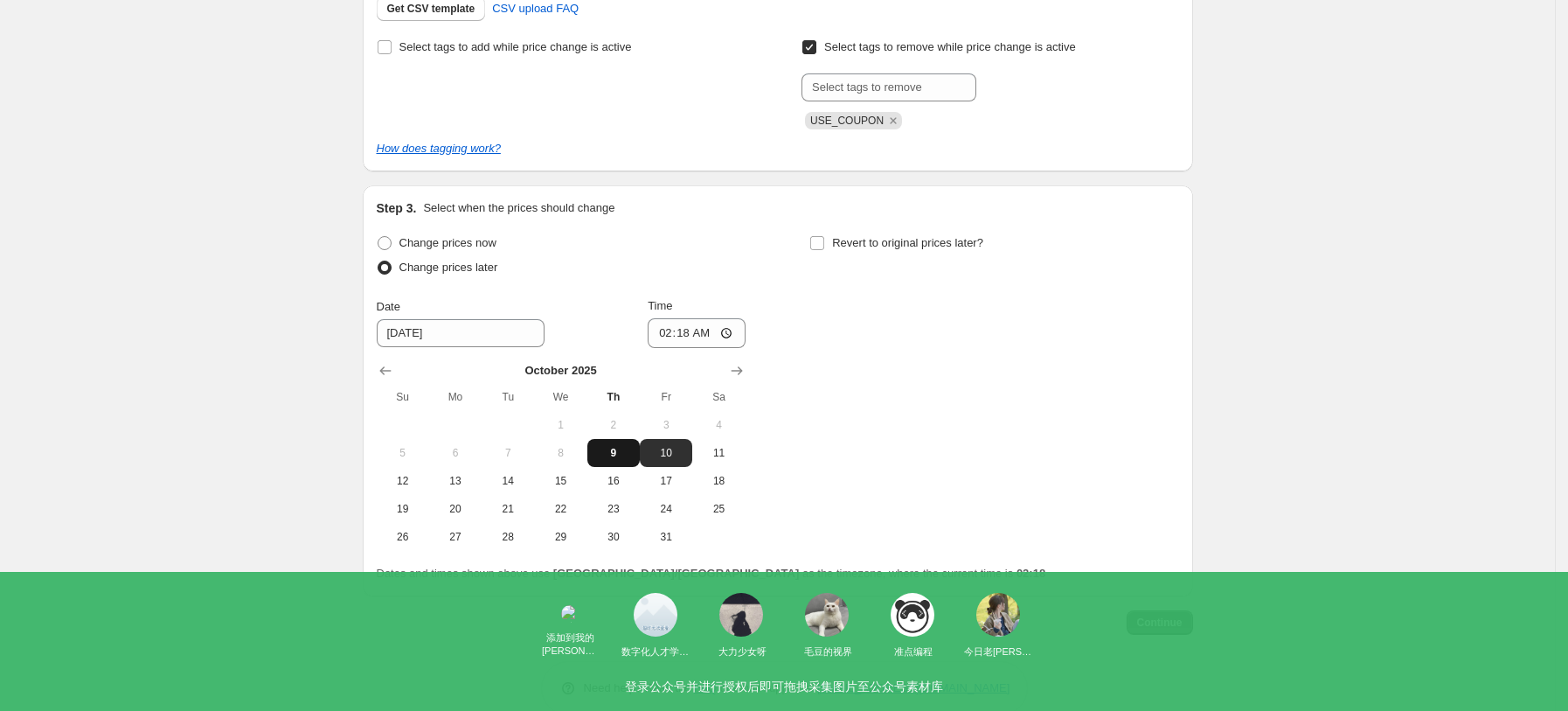
click at [625, 453] on span "9" at bounding box center [613, 453] width 39 height 14
type input "[DATE]"
click at [727, 336] on input "02:18" at bounding box center [696, 333] width 98 height 30
type input "06:00"
click at [856, 440] on div "Change prices now Change prices later Date [DATE] Time 06:00 [DATE] Su Mo Tu We…" at bounding box center [777, 390] width 802 height 320
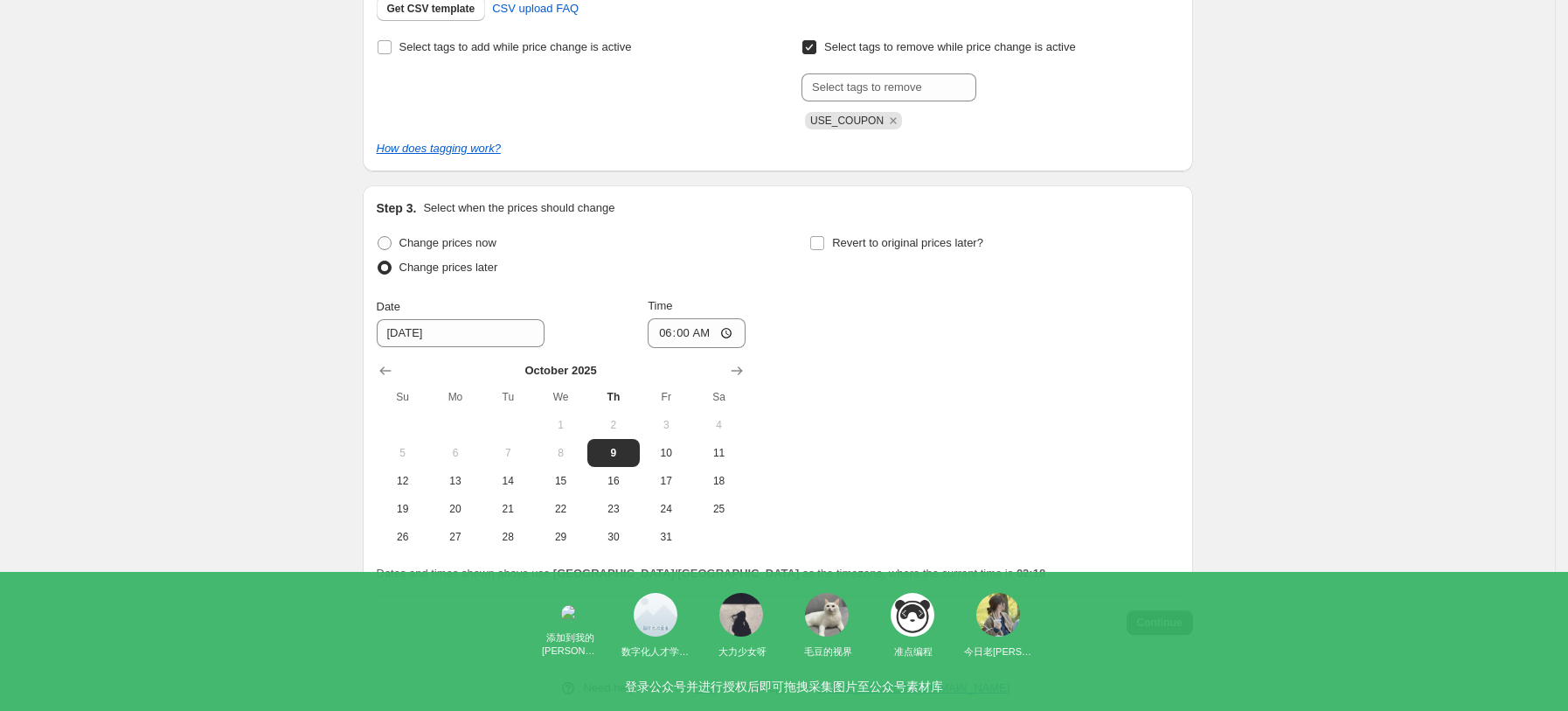
click at [1179, 617] on span "Continue" at bounding box center [1159, 622] width 46 height 14
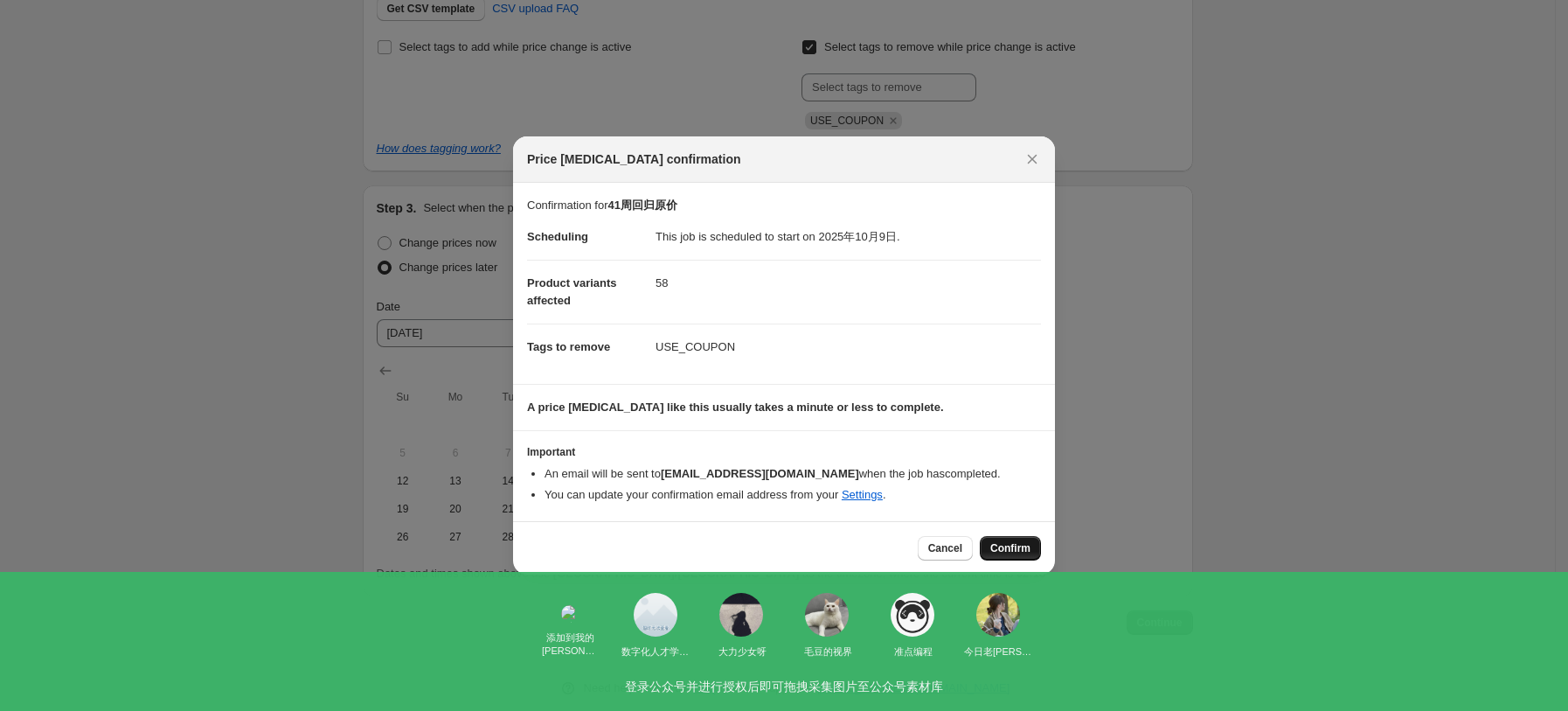
click at [1019, 551] on span "Confirm" at bounding box center [1010, 548] width 41 height 14
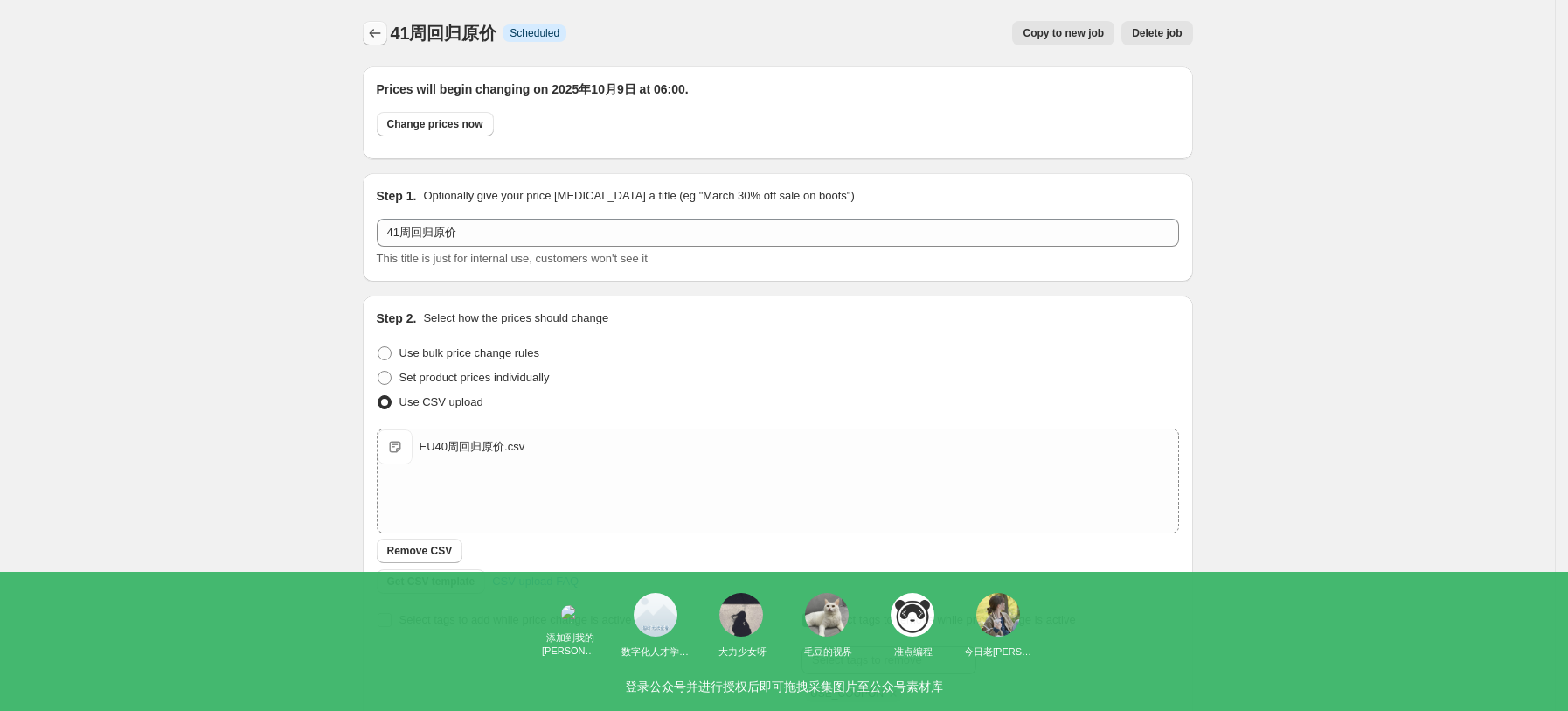
click at [387, 32] on button "Price change jobs" at bounding box center [374, 33] width 25 height 25
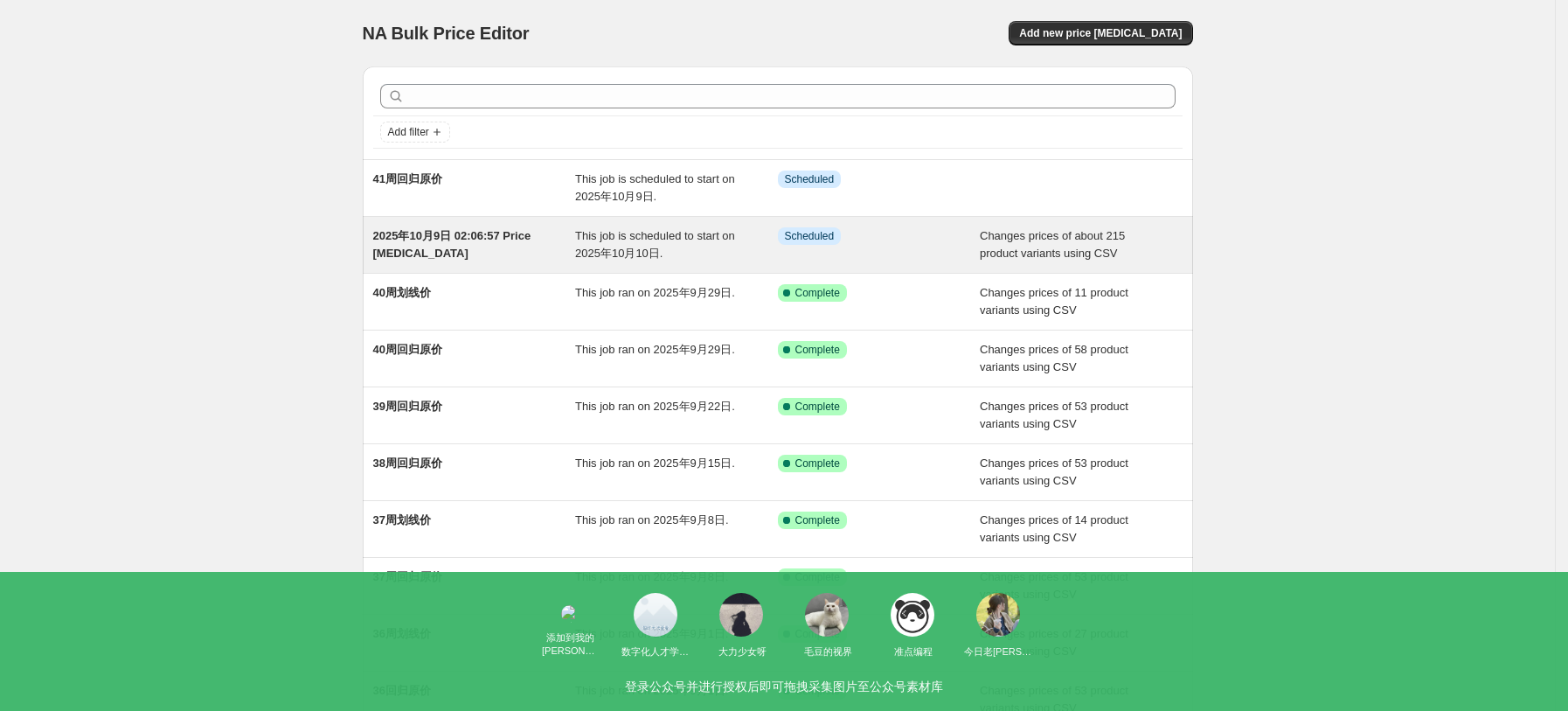
click at [653, 250] on span "This job is scheduled to start on 2025年10月10日." at bounding box center [655, 244] width 160 height 31
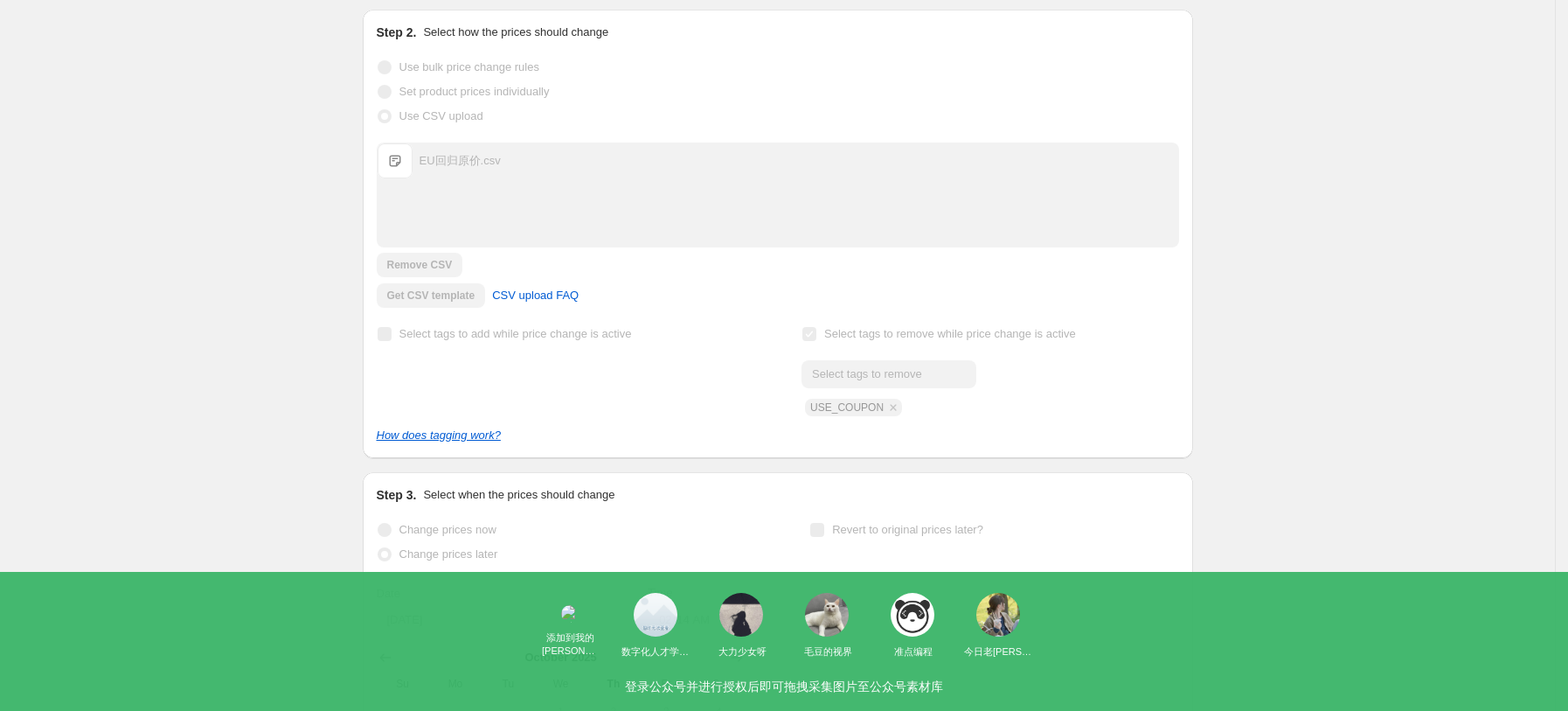
scroll to position [466, 0]
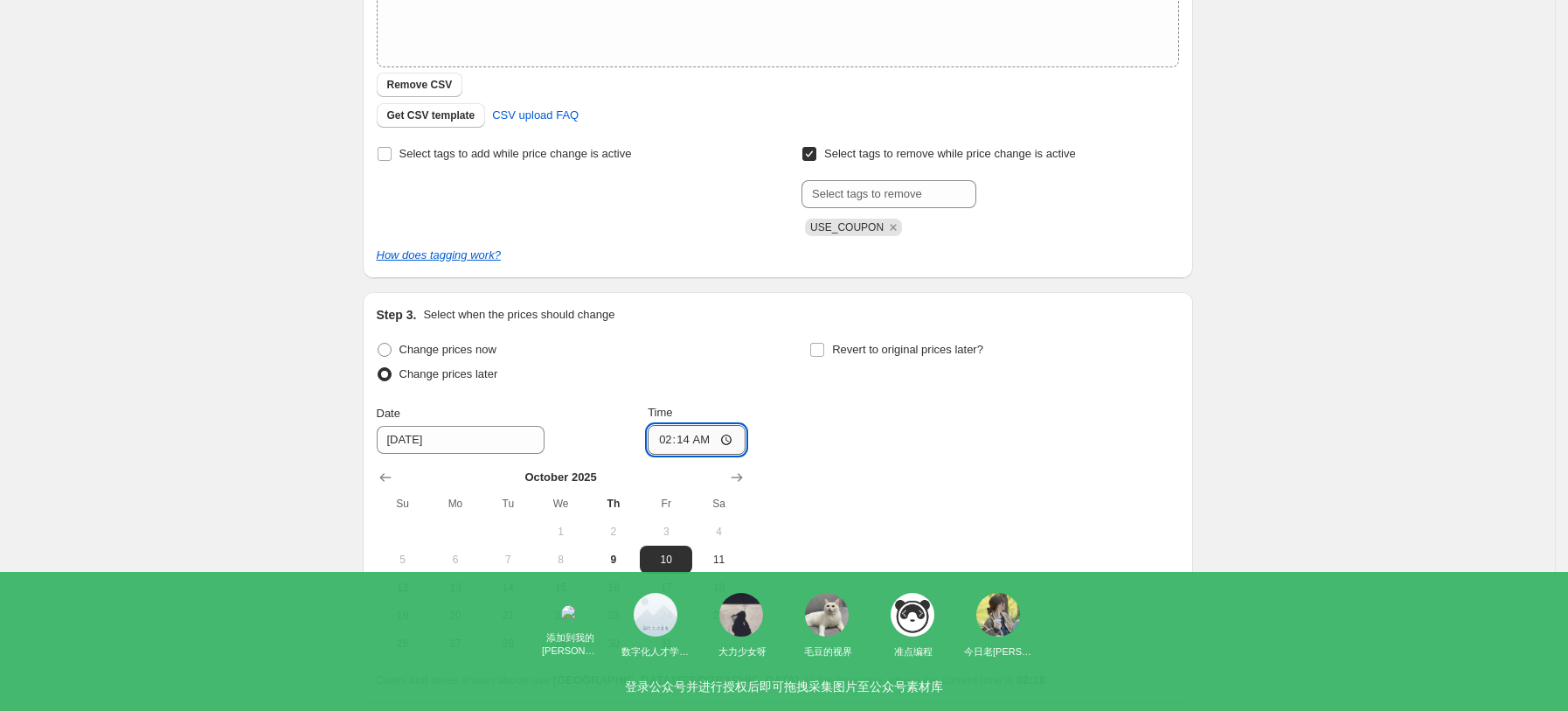
click at [735, 445] on input "02:14" at bounding box center [696, 440] width 98 height 30
type input "06:05"
click at [861, 543] on div "Change prices now Change prices later Date [DATE] Time 06:[DATE] Mo Tu We Th Fr…" at bounding box center [777, 497] width 802 height 320
click at [631, 555] on span "9" at bounding box center [613, 559] width 39 height 14
type input "[DATE]"
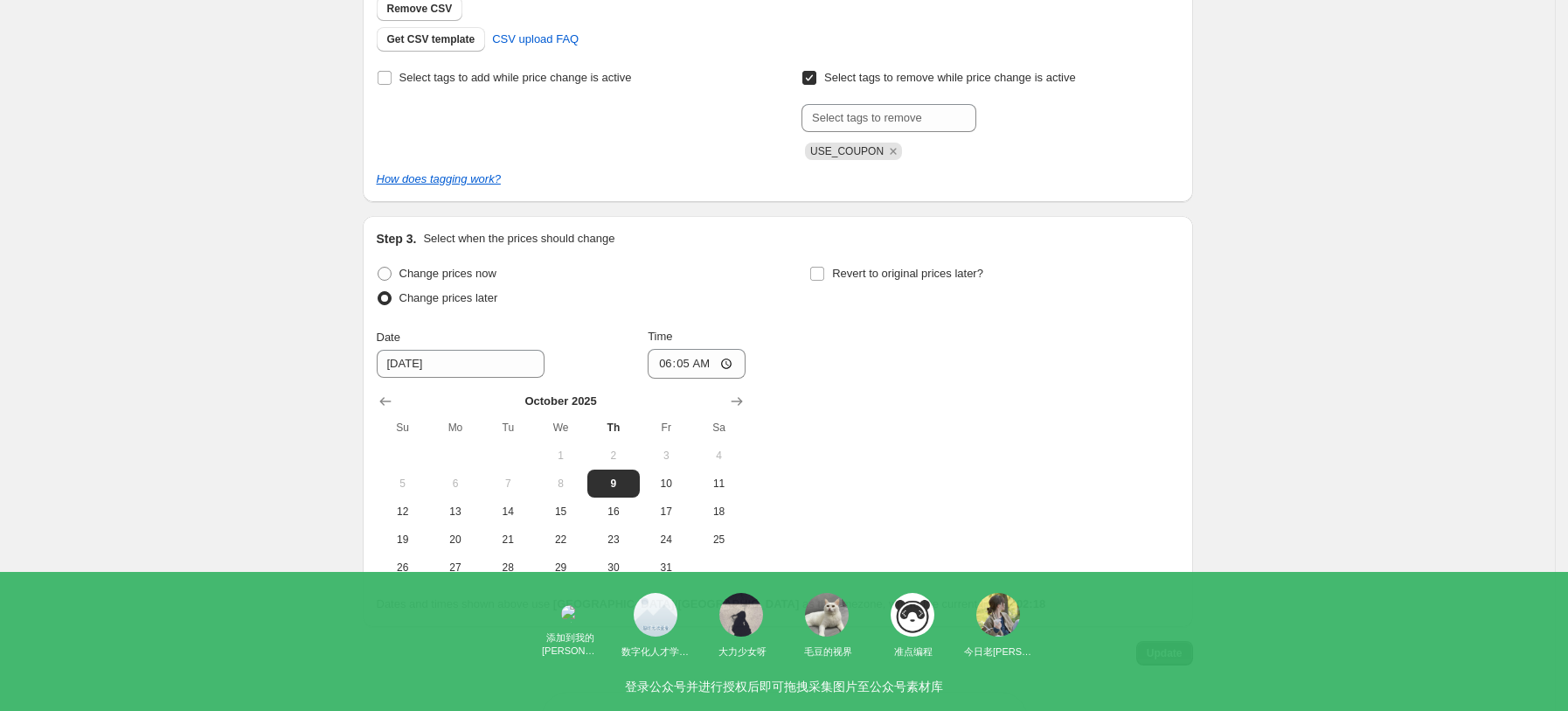
scroll to position [582, 0]
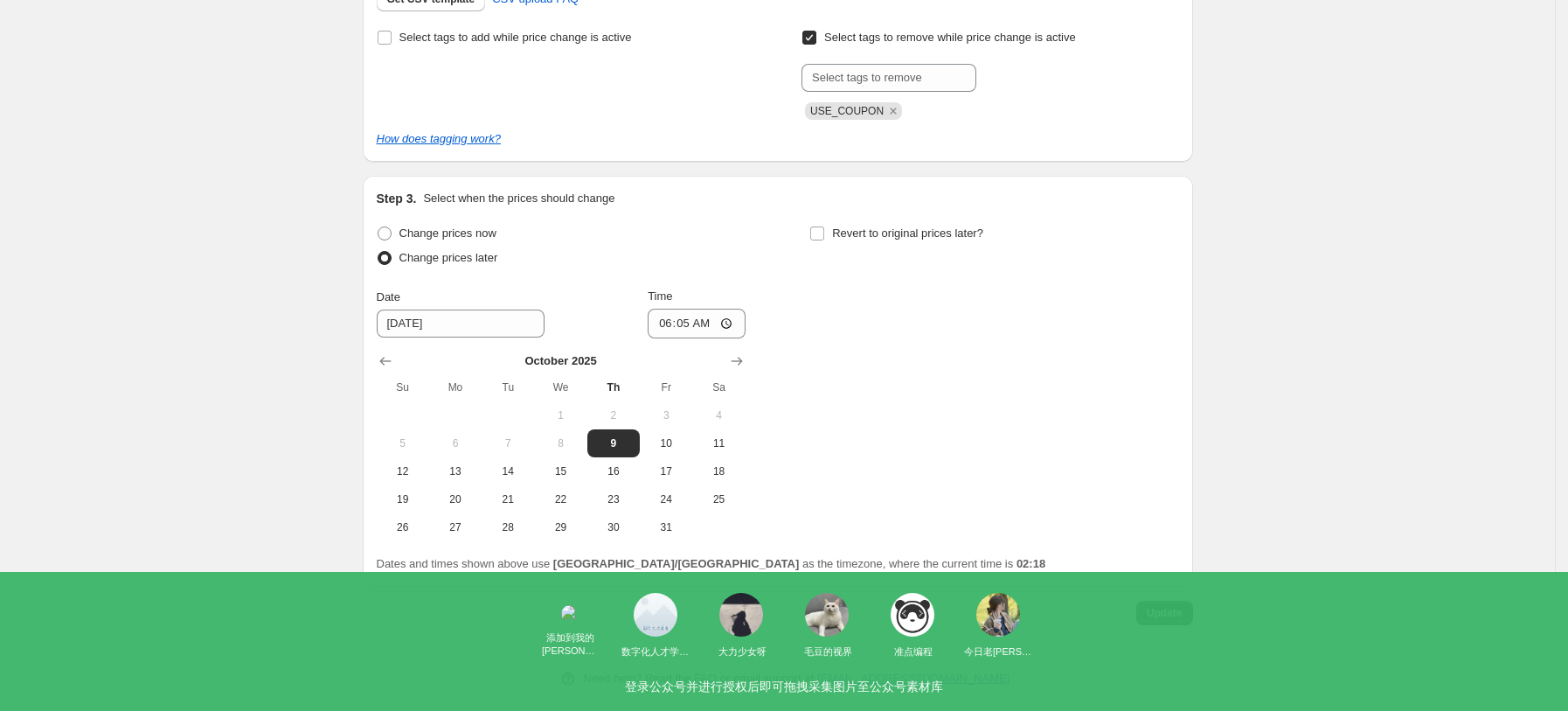
click at [1166, 608] on span "Update" at bounding box center [1164, 613] width 36 height 14
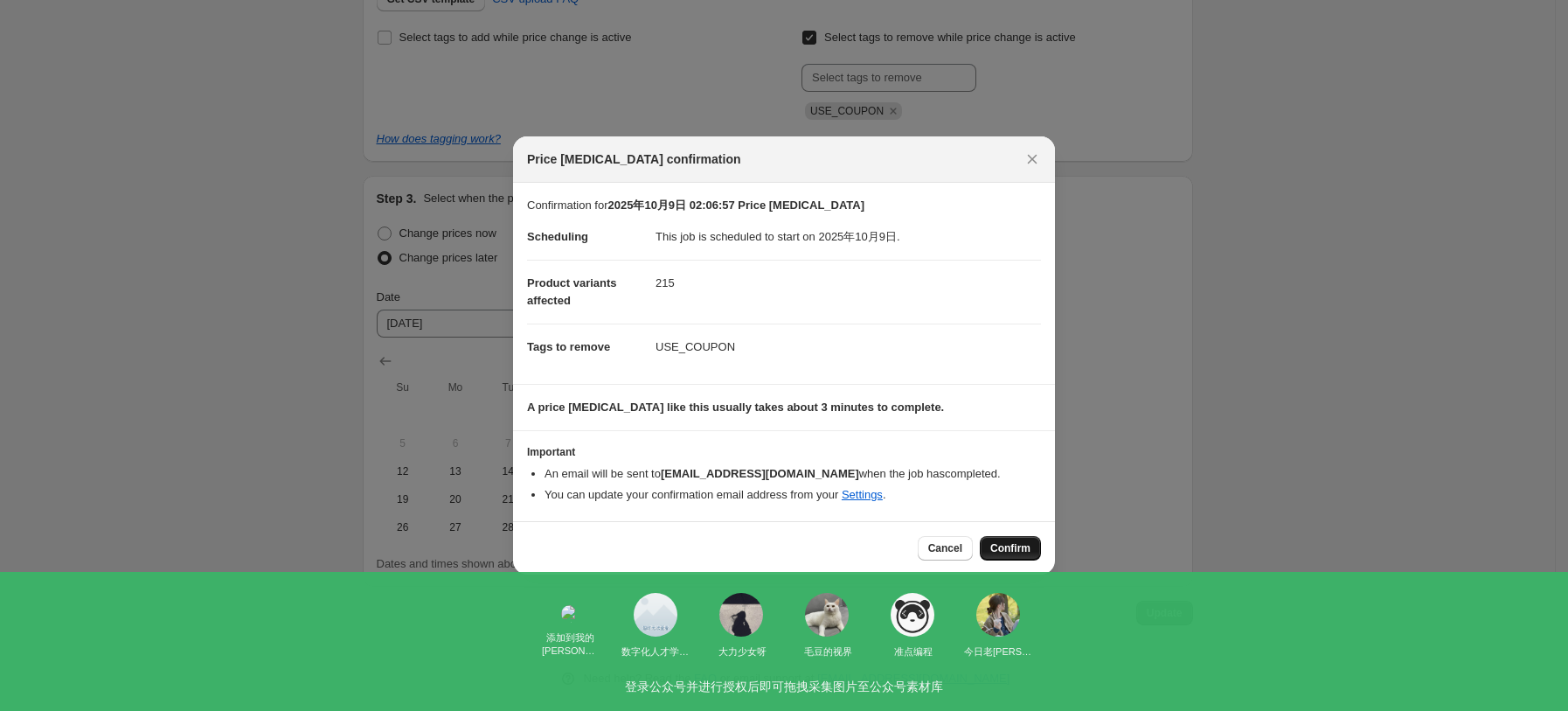
click at [1018, 548] on span "Confirm" at bounding box center [1010, 548] width 41 height 14
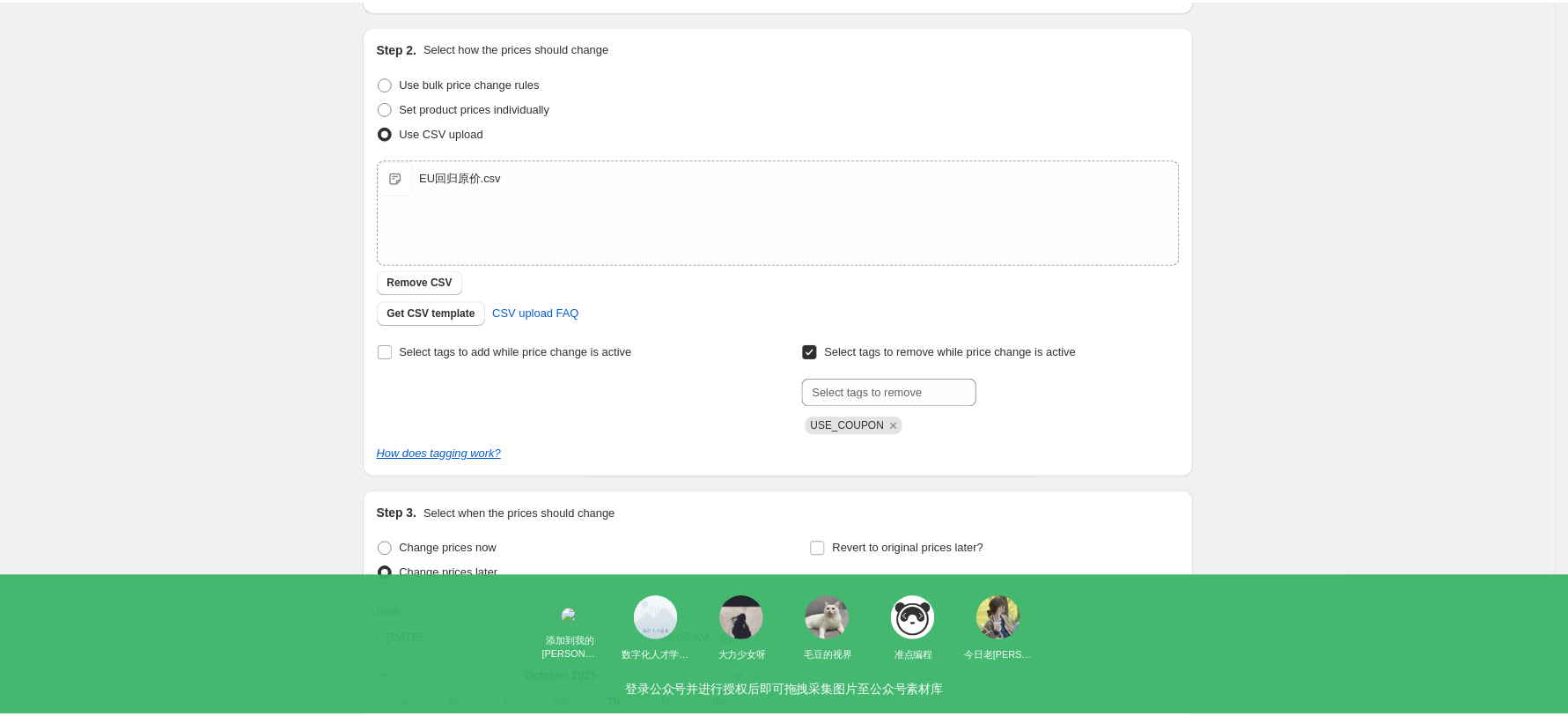
scroll to position [0, 0]
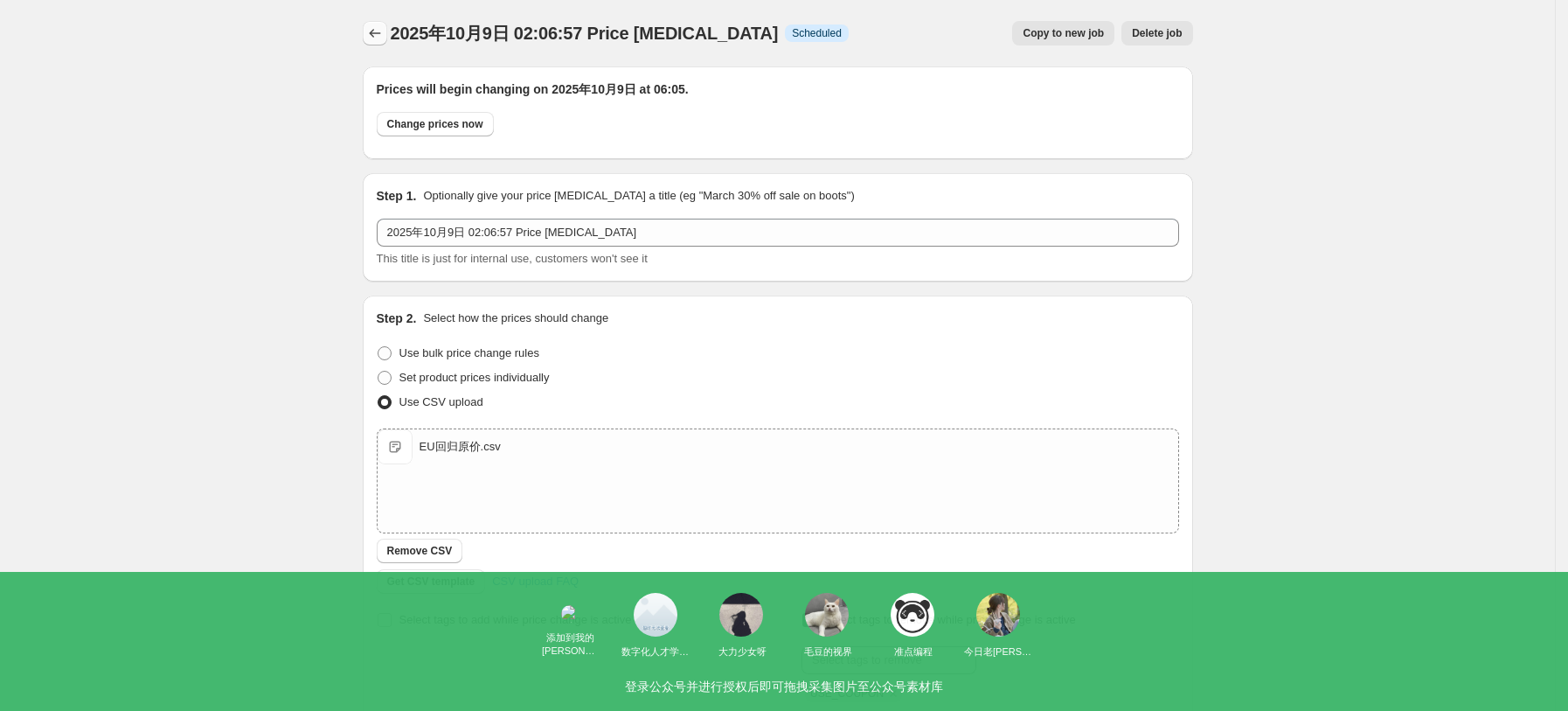
click at [384, 33] on icon "Price change jobs" at bounding box center [375, 34] width 18 height 18
